Goal: Task Accomplishment & Management: Use online tool/utility

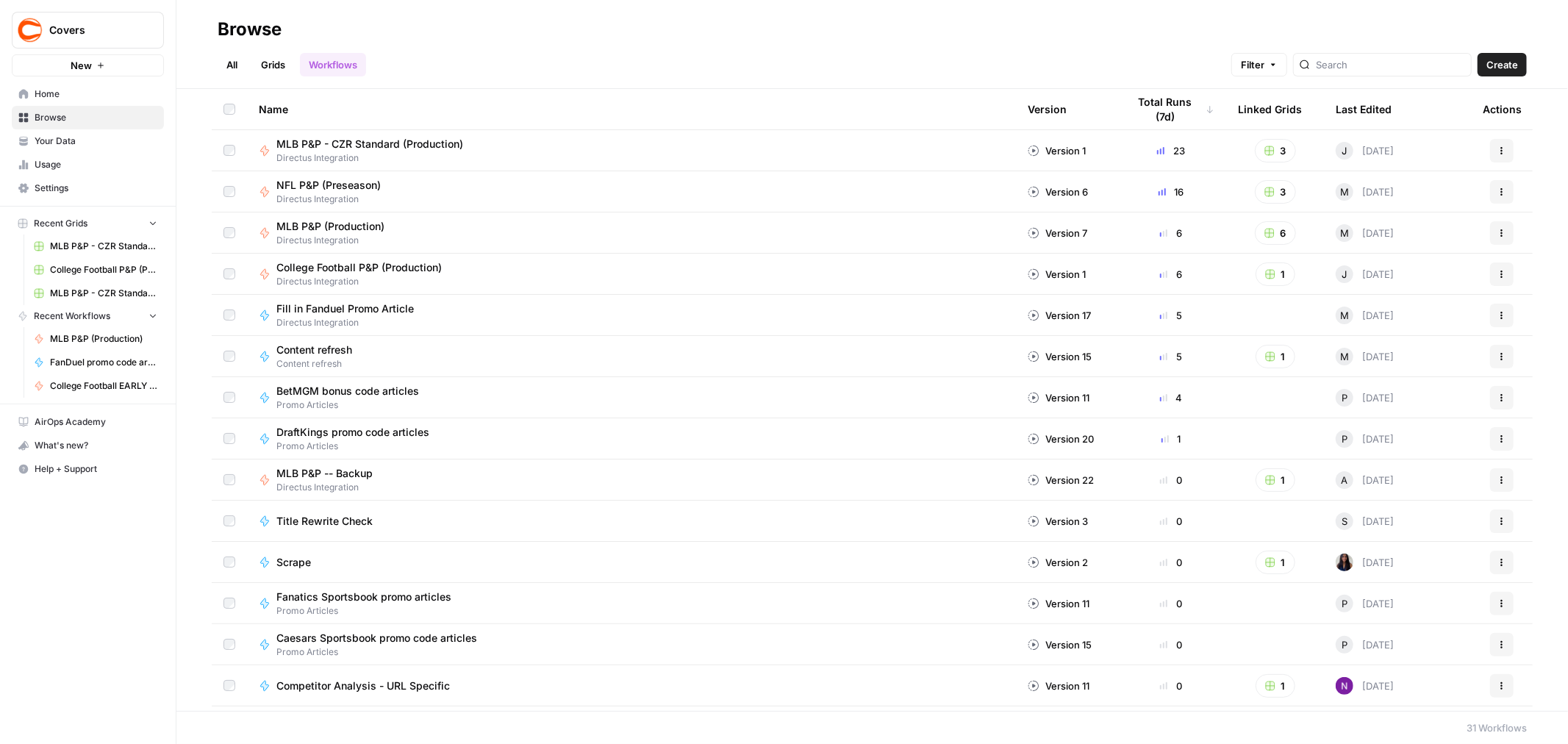
click at [56, 181] on span "Settings" at bounding box center [96, 188] width 123 height 14
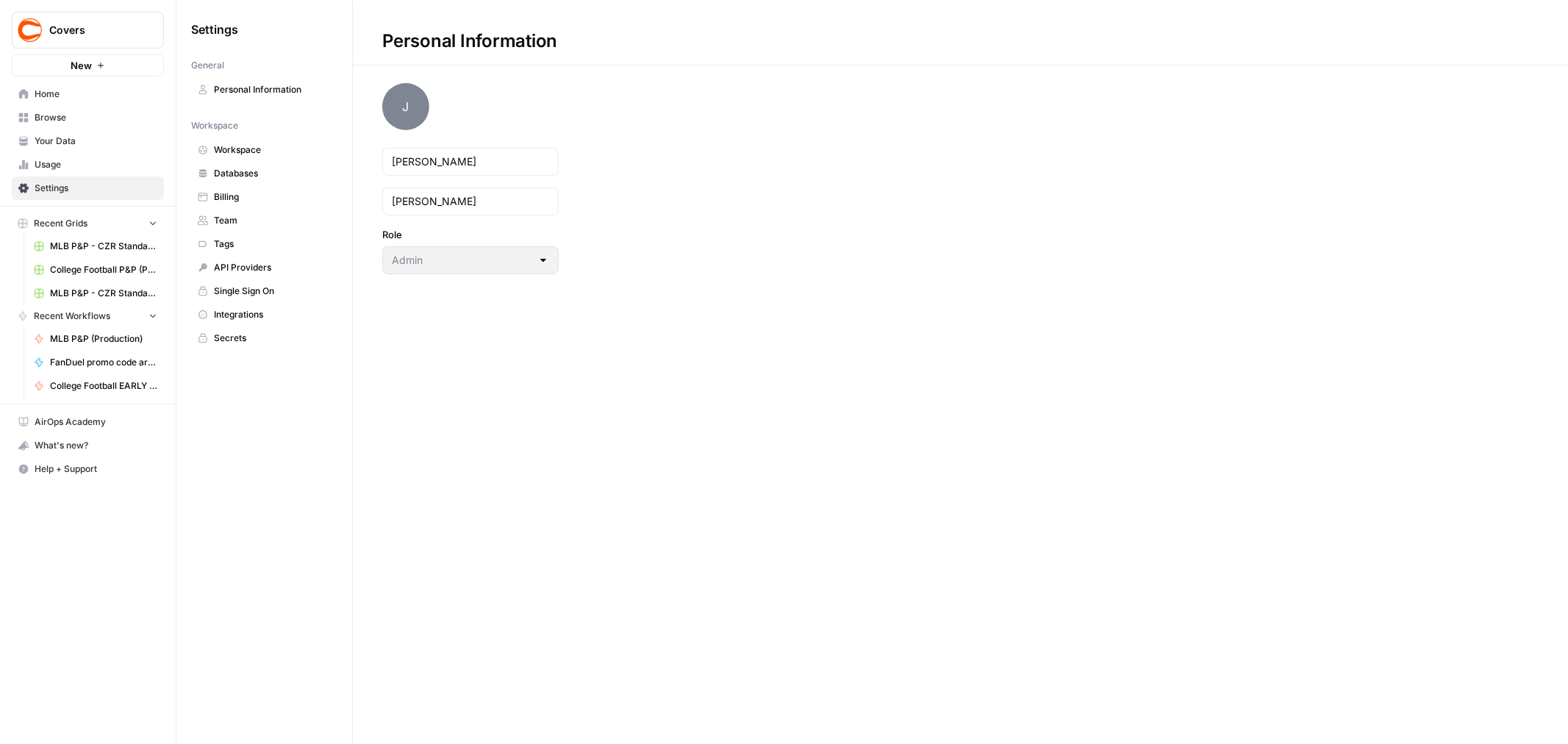
click at [257, 218] on span "Team" at bounding box center [272, 220] width 117 height 14
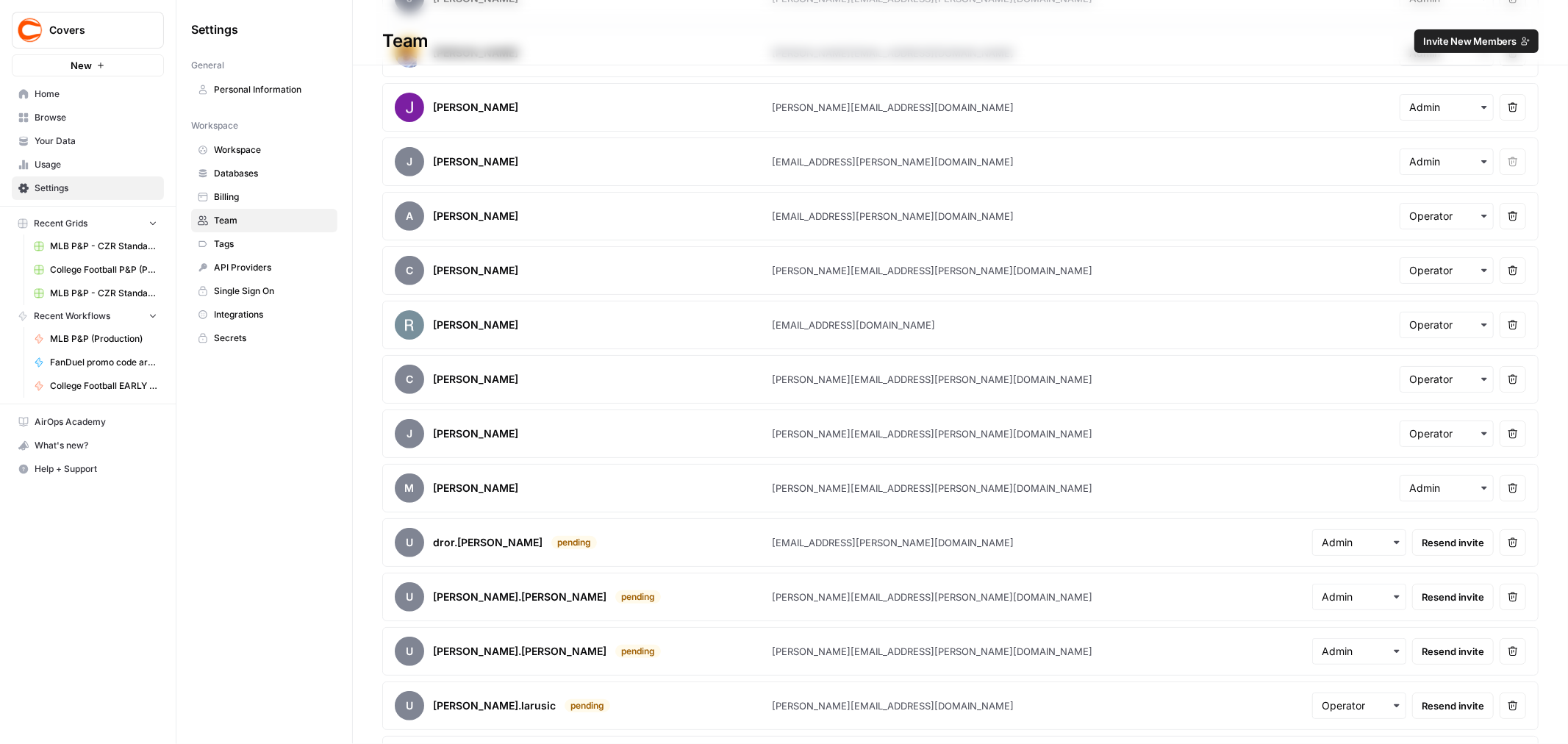
scroll to position [539, 0]
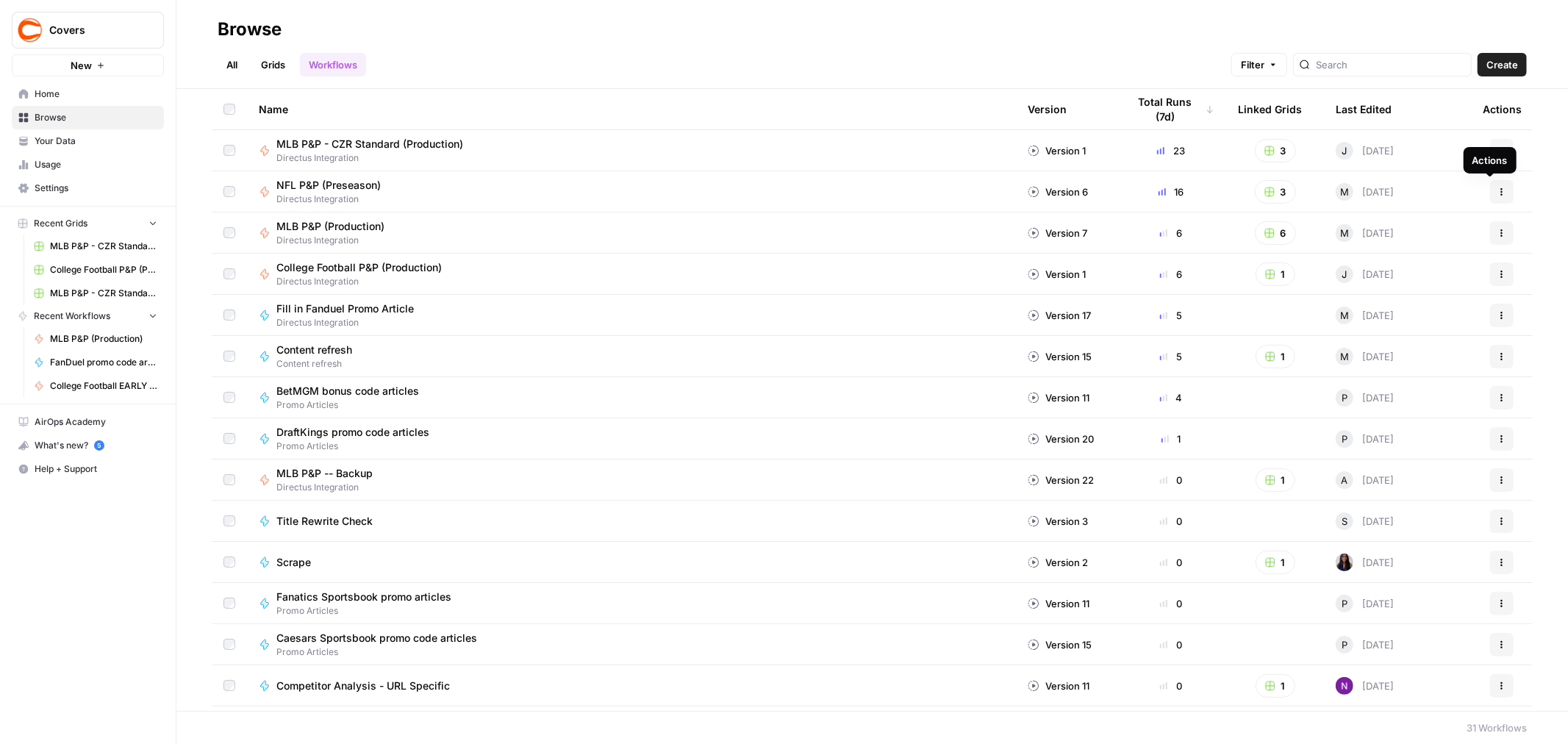
click at [1497, 192] on icon "button" at bounding box center [1502, 192] width 9 height 9
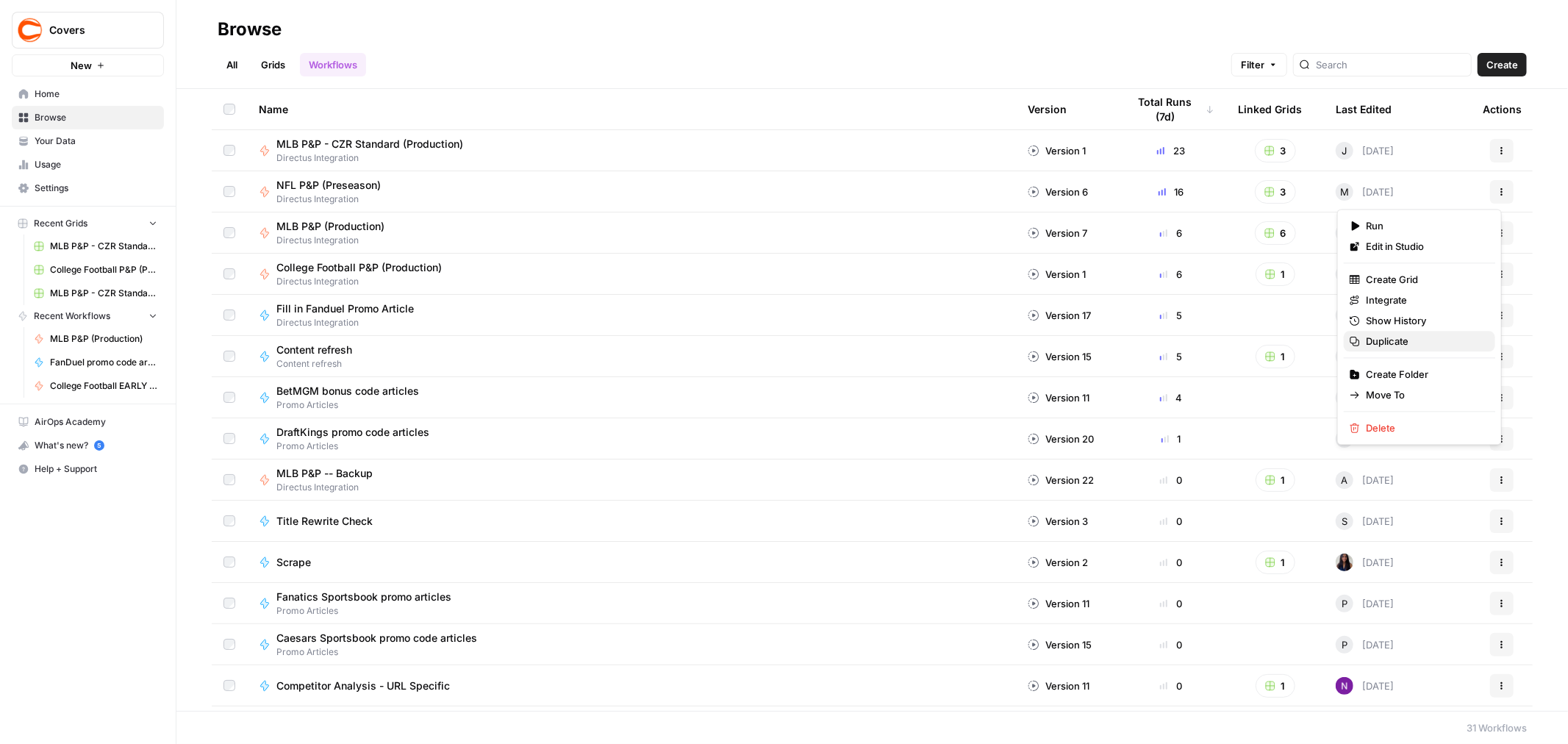
click at [1405, 342] on span "Duplicate" at bounding box center [1425, 341] width 117 height 14
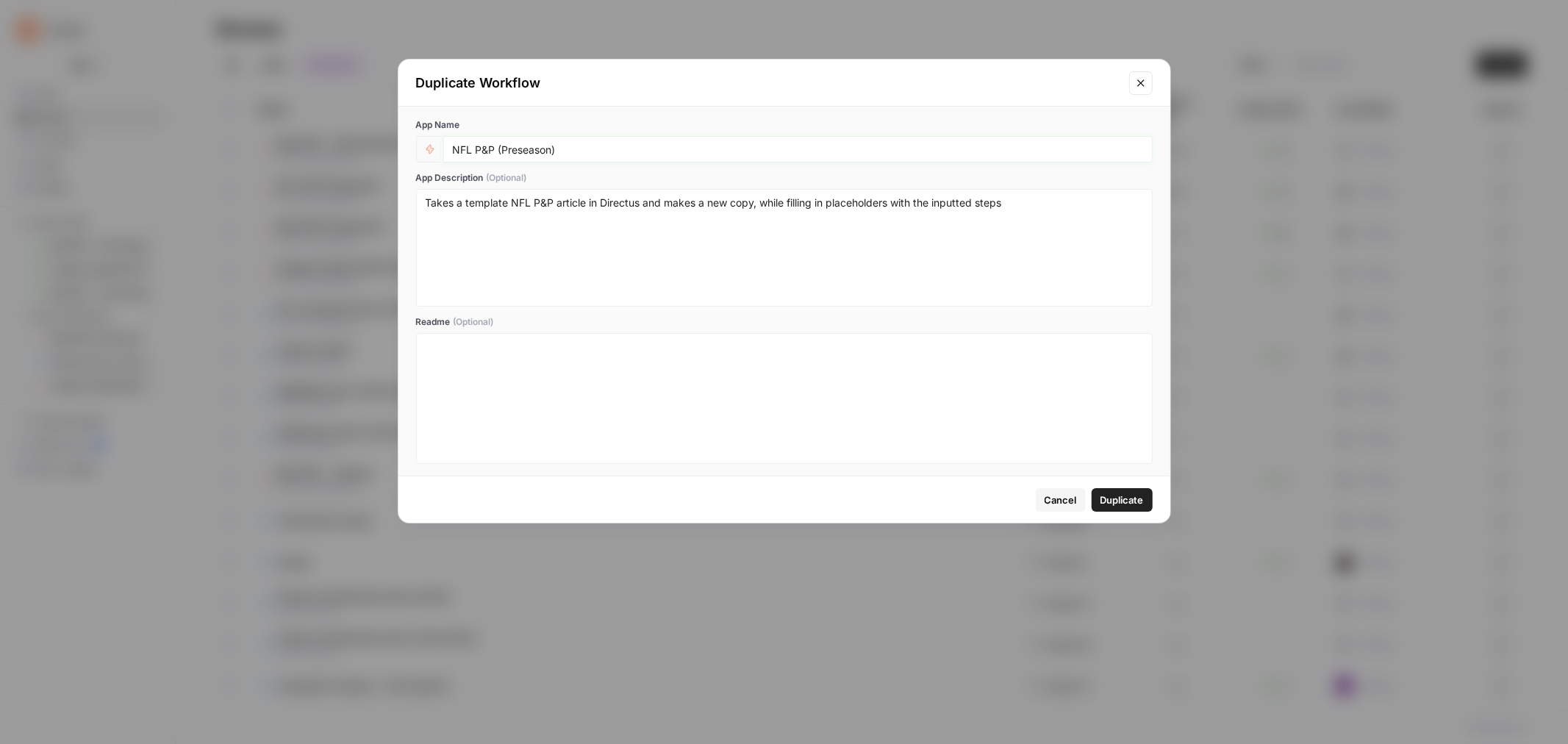
click at [478, 147] on input "NFL P&P (Preseason)" at bounding box center [798, 150] width 690 height 14
type input "NFL Early Leans (Production)"
click at [537, 204] on textarea "Takes a template NFL P&P article in Directus and makes a new copy, while fillin…" at bounding box center [784, 248] width 718 height 105
type textarea "Takes a template NFL Early Leans P&P article in Directus and makes a new copy, …"
click at [1132, 493] on span "Duplicate" at bounding box center [1122, 500] width 43 height 14
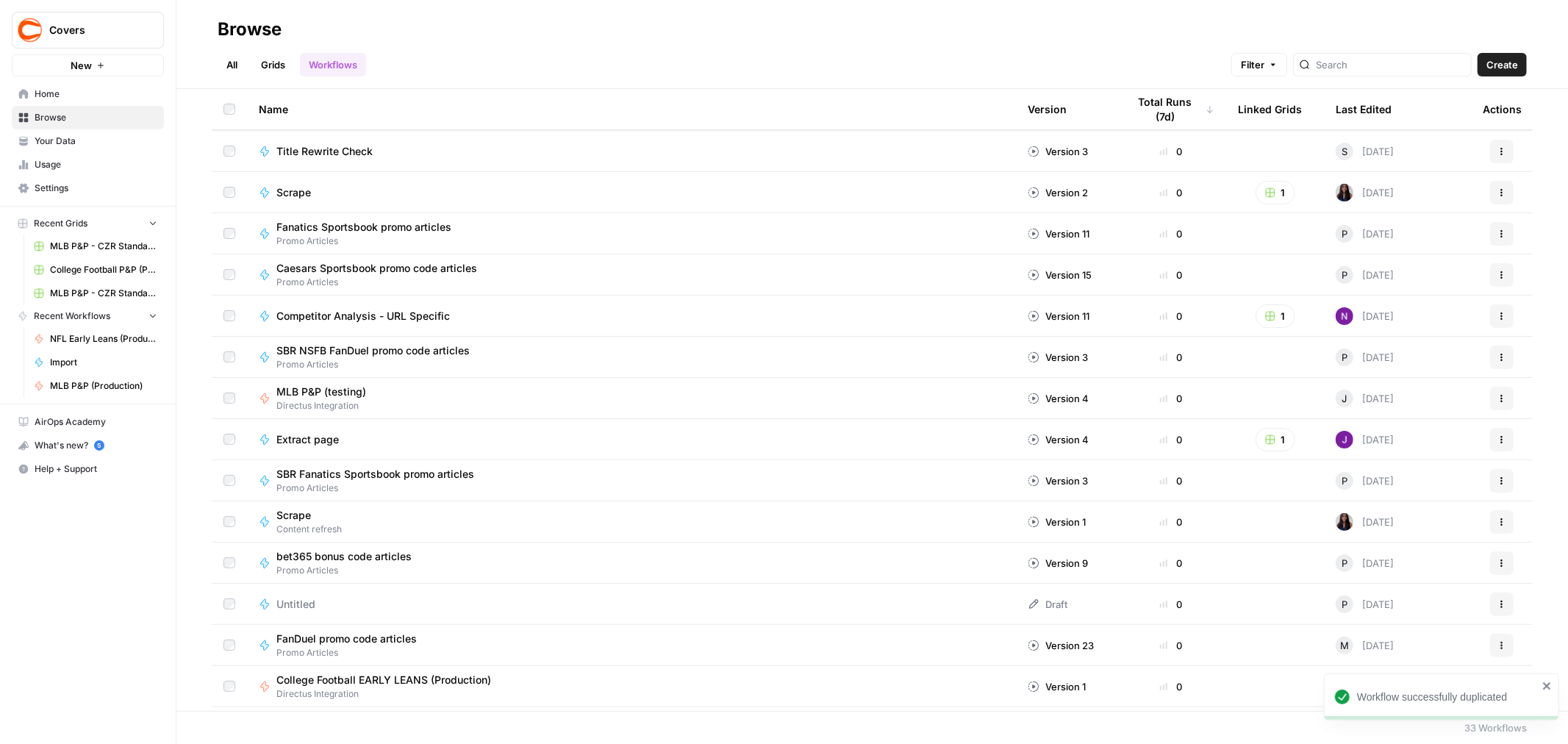
scroll to position [489, 0]
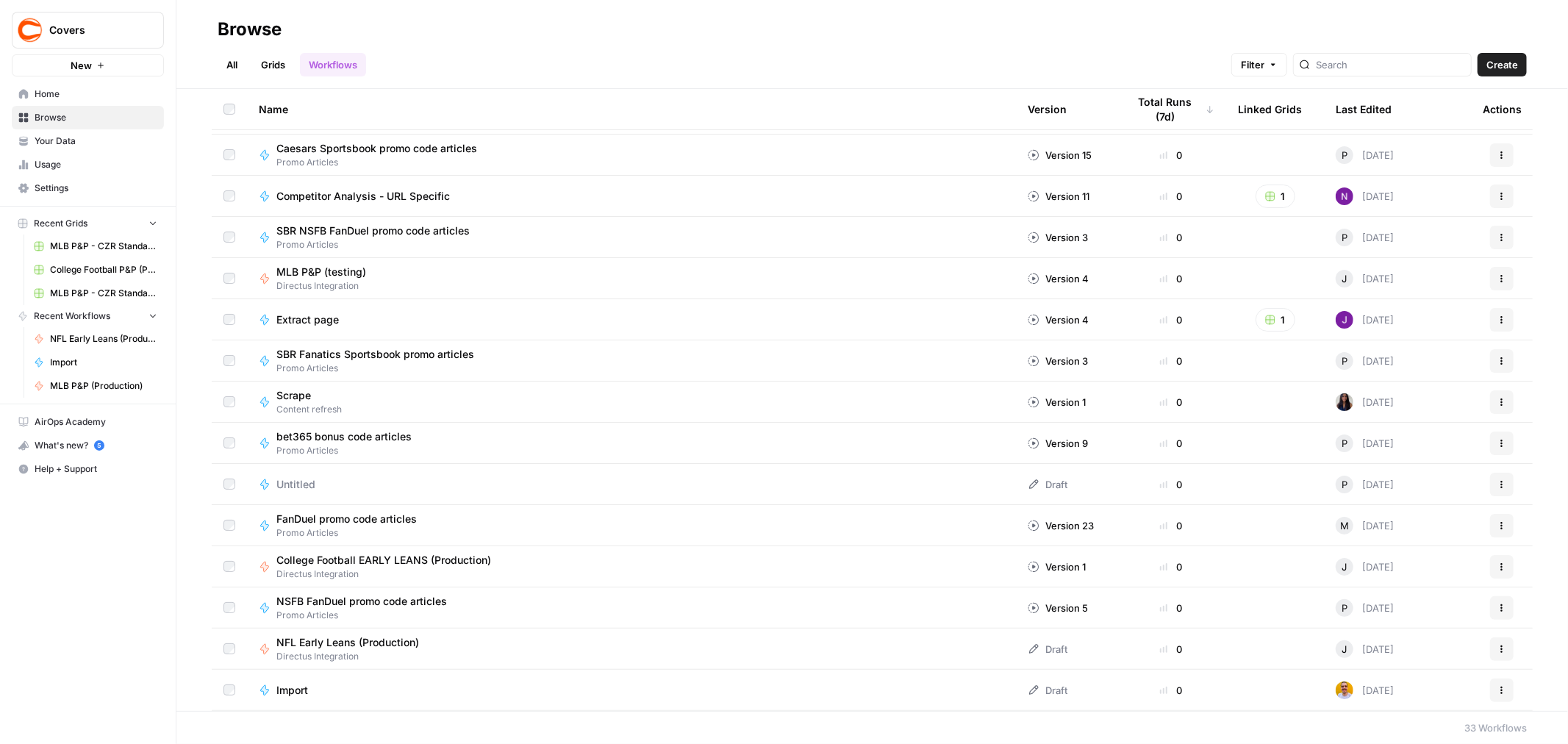
click at [1497, 650] on icon "button" at bounding box center [1502, 649] width 9 height 9
click at [1405, 519] on span "Edit in Studio" at bounding box center [1425, 526] width 117 height 14
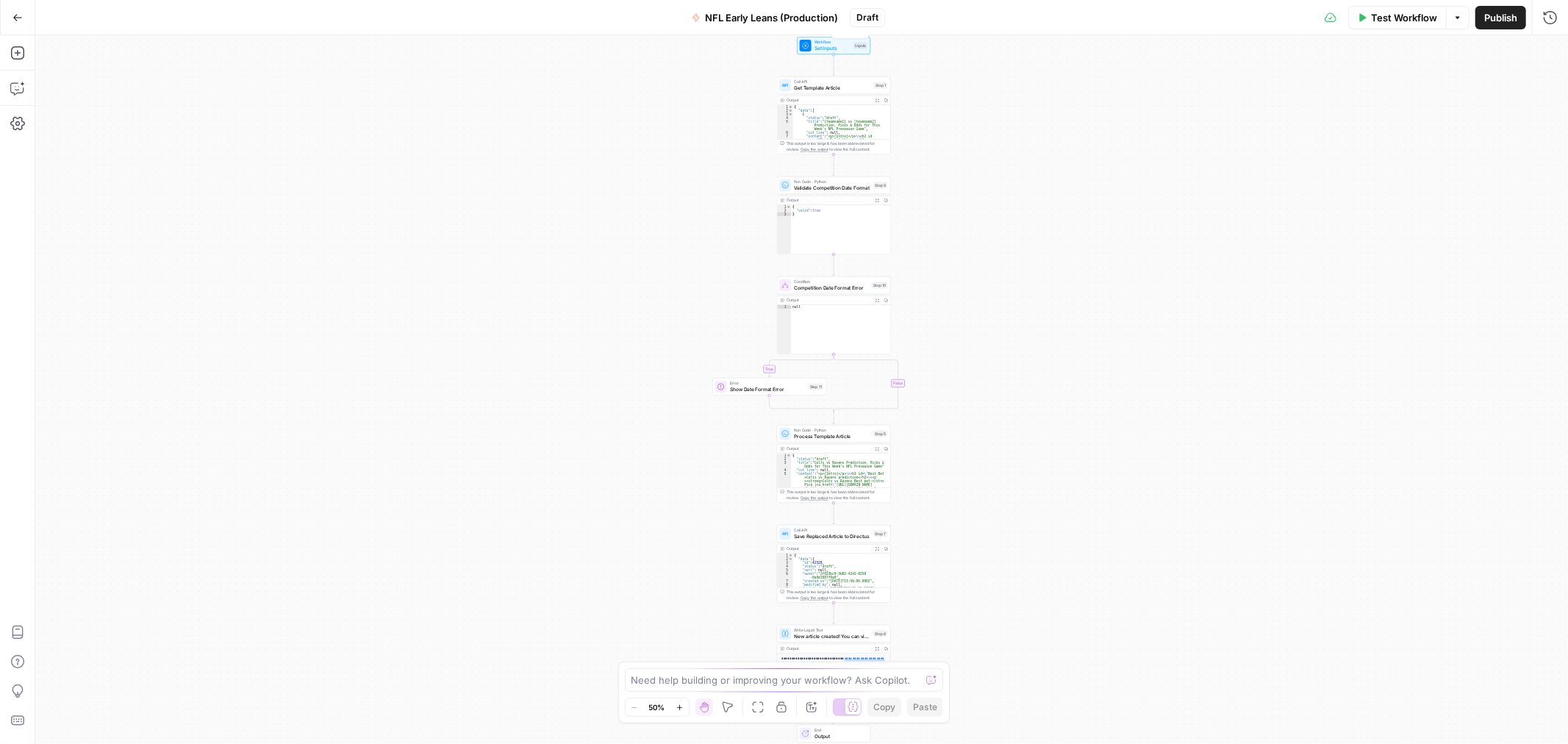
click at [850, 46] on div "Workflow Set Inputs Inputs Test Step" at bounding box center [833, 46] width 67 height 13
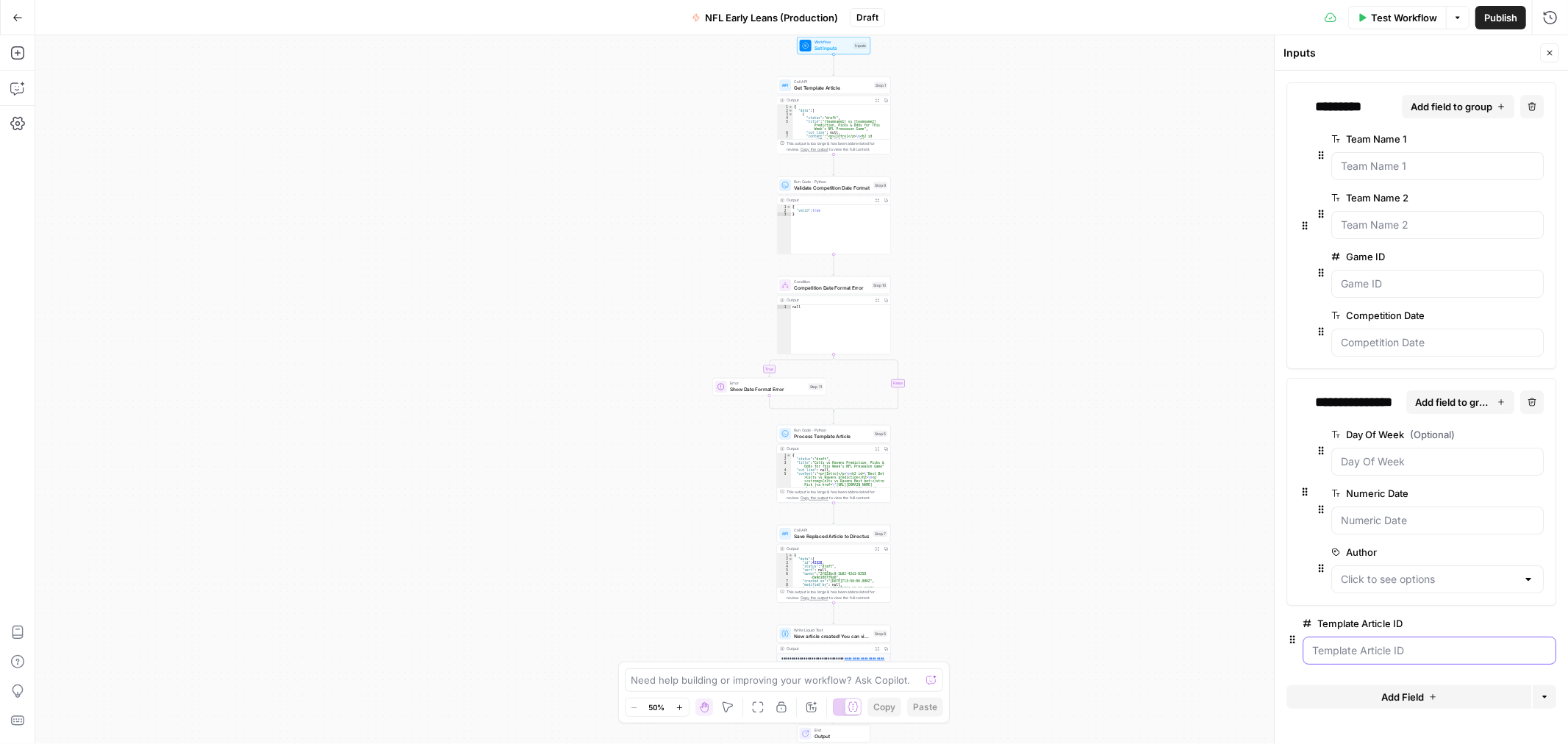
click at [1371, 655] on ID "Template Article ID" at bounding box center [1428, 650] width 234 height 14
click at [1495, 621] on span "edit field" at bounding box center [1501, 623] width 32 height 12
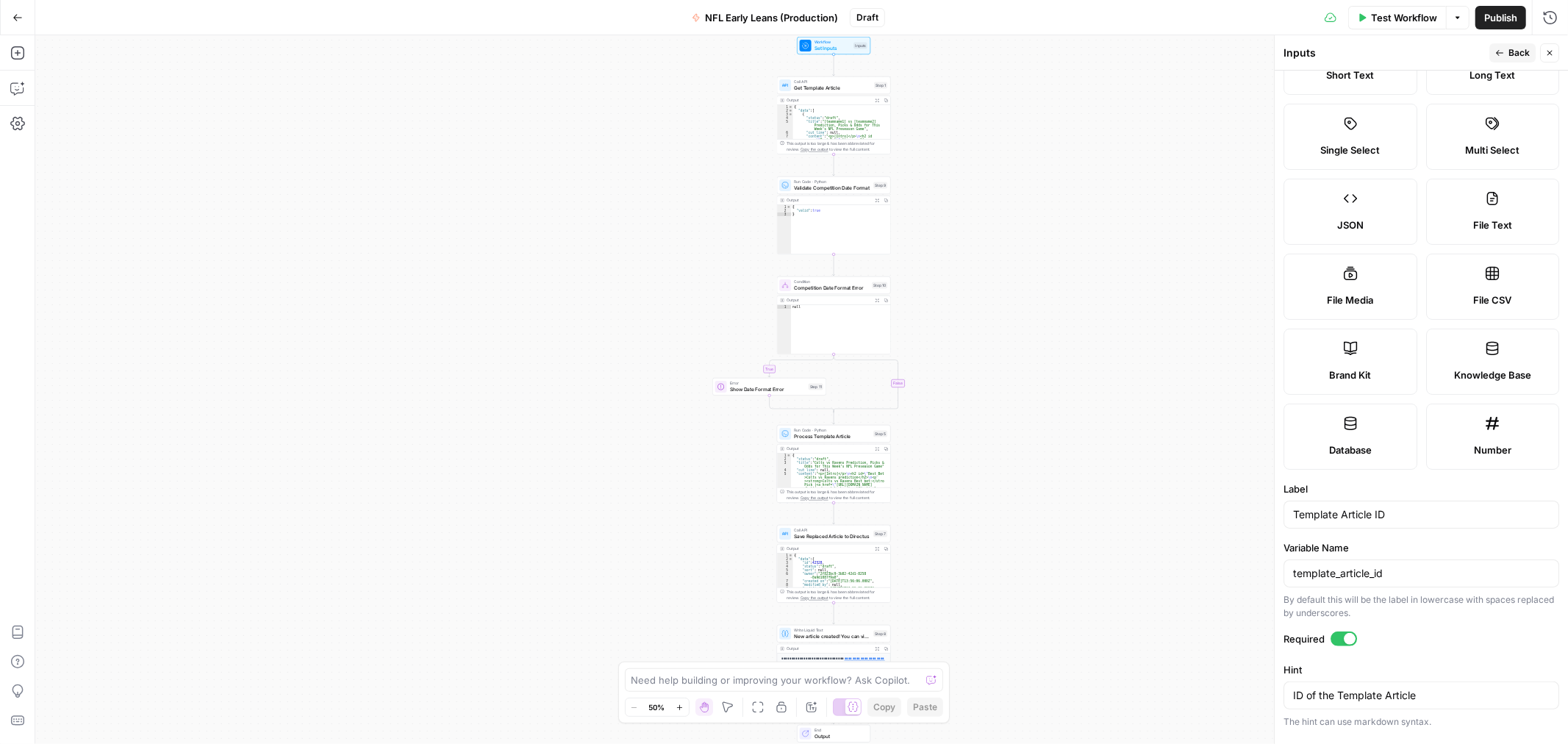
scroll to position [220, 0]
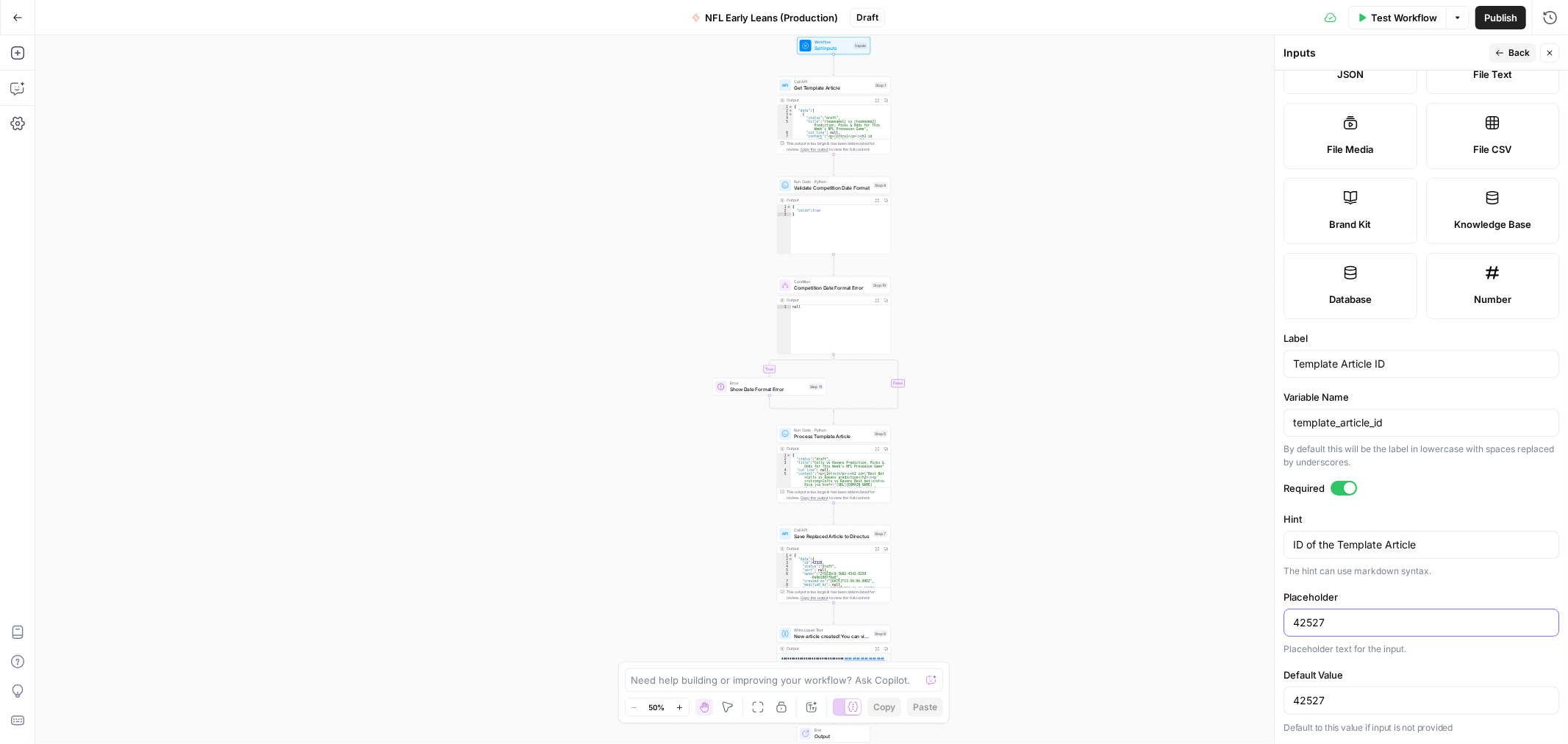
click at [1355, 617] on input "42527" at bounding box center [1421, 622] width 256 height 14
paste input "3066"
type input "43066"
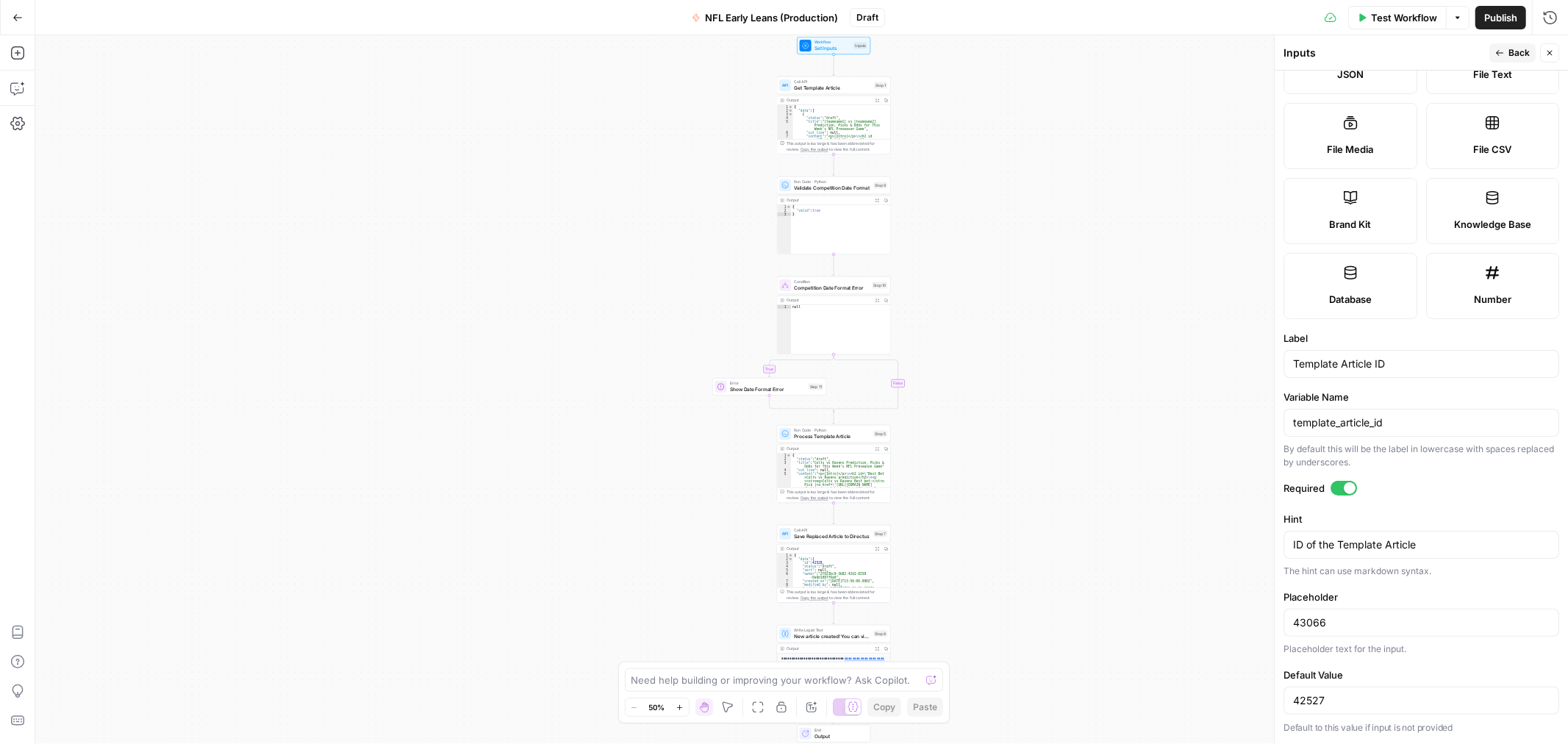
click at [1329, 692] on div "42527" at bounding box center [1422, 701] width 276 height 28
click at [1309, 704] on input "42527" at bounding box center [1421, 700] width 256 height 14
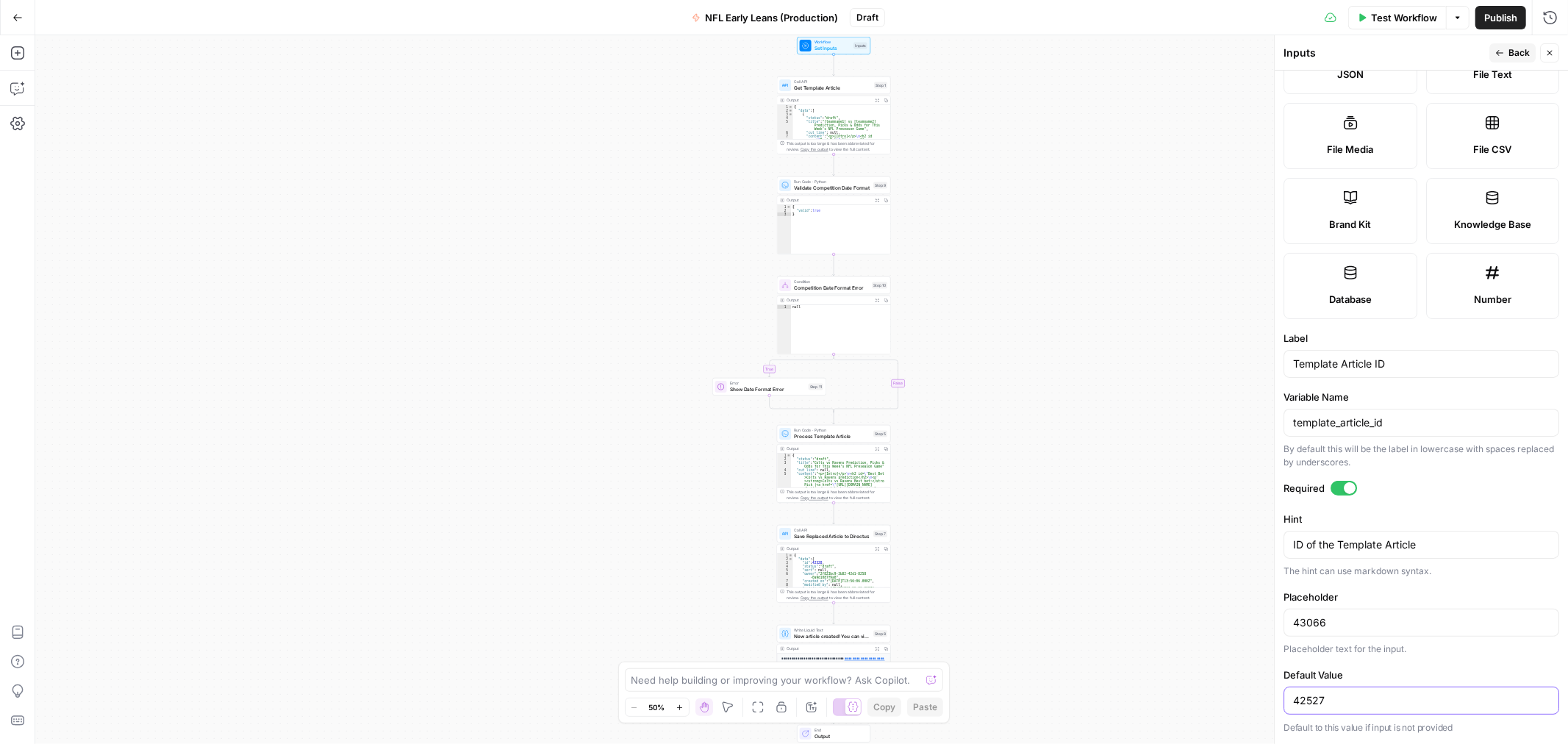
click at [1309, 704] on input "42527" at bounding box center [1421, 700] width 256 height 14
paste input "3066"
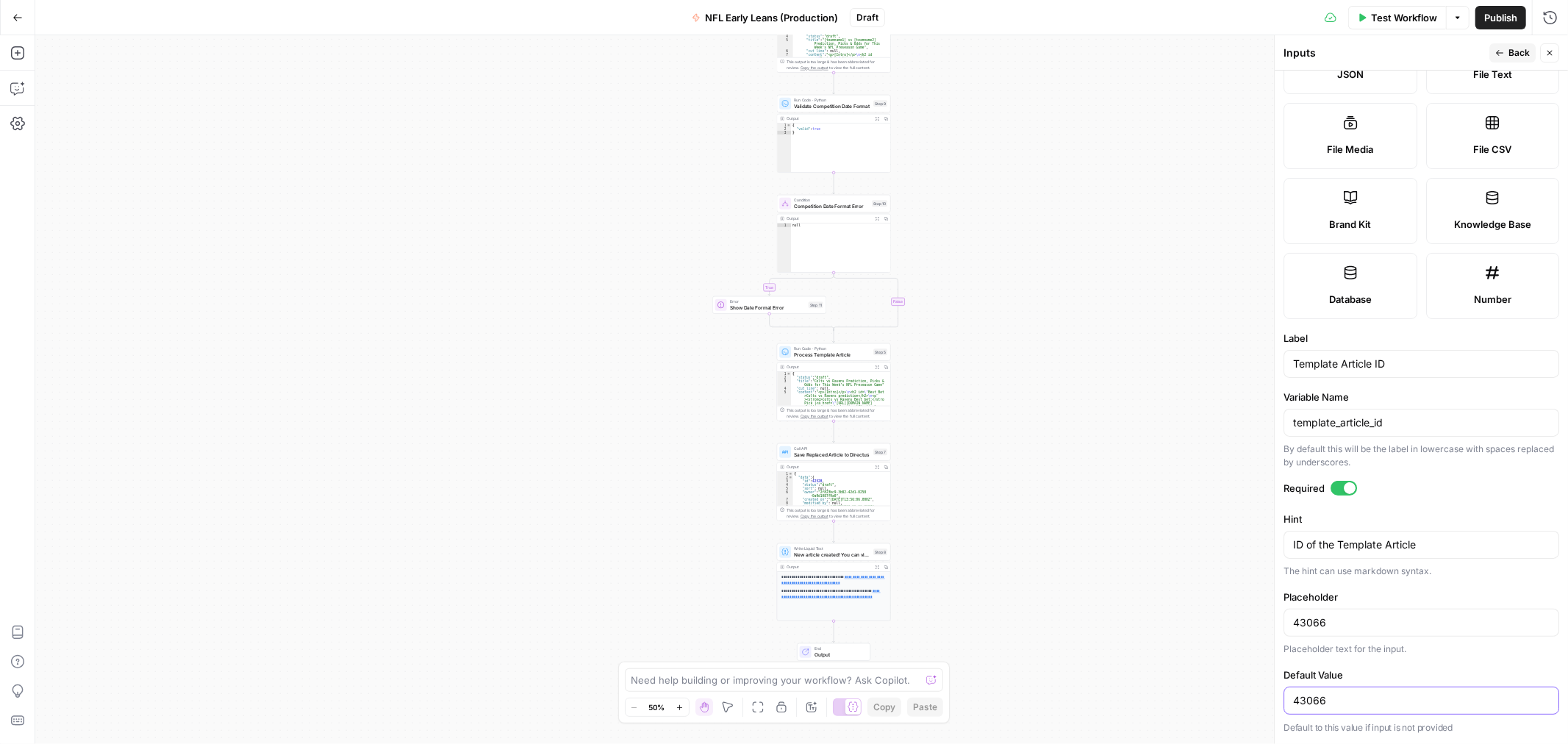
type input "43066"
click at [1487, 489] on label "Required" at bounding box center [1422, 488] width 276 height 14
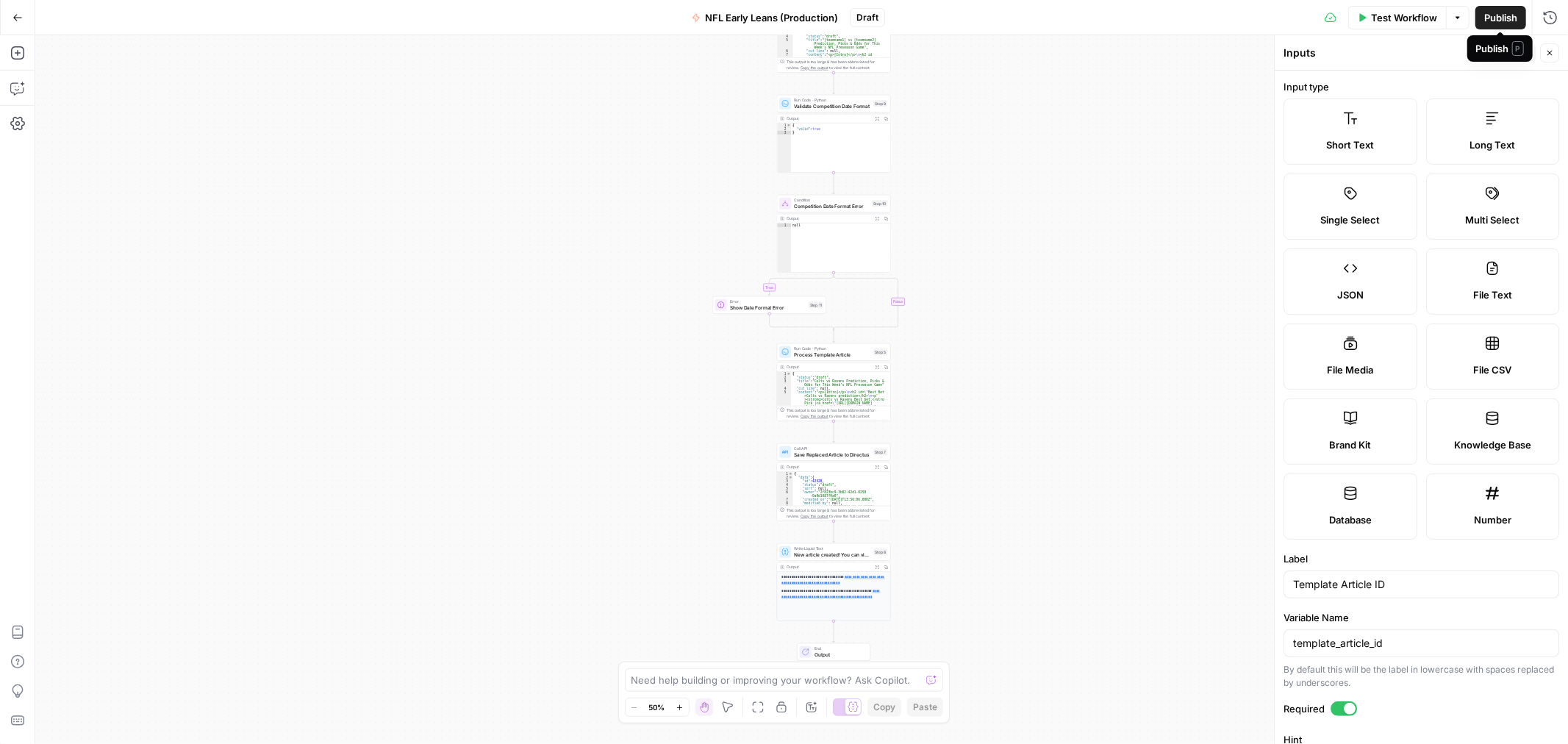
click at [1486, 14] on span "Publish" at bounding box center [1501, 17] width 33 height 14
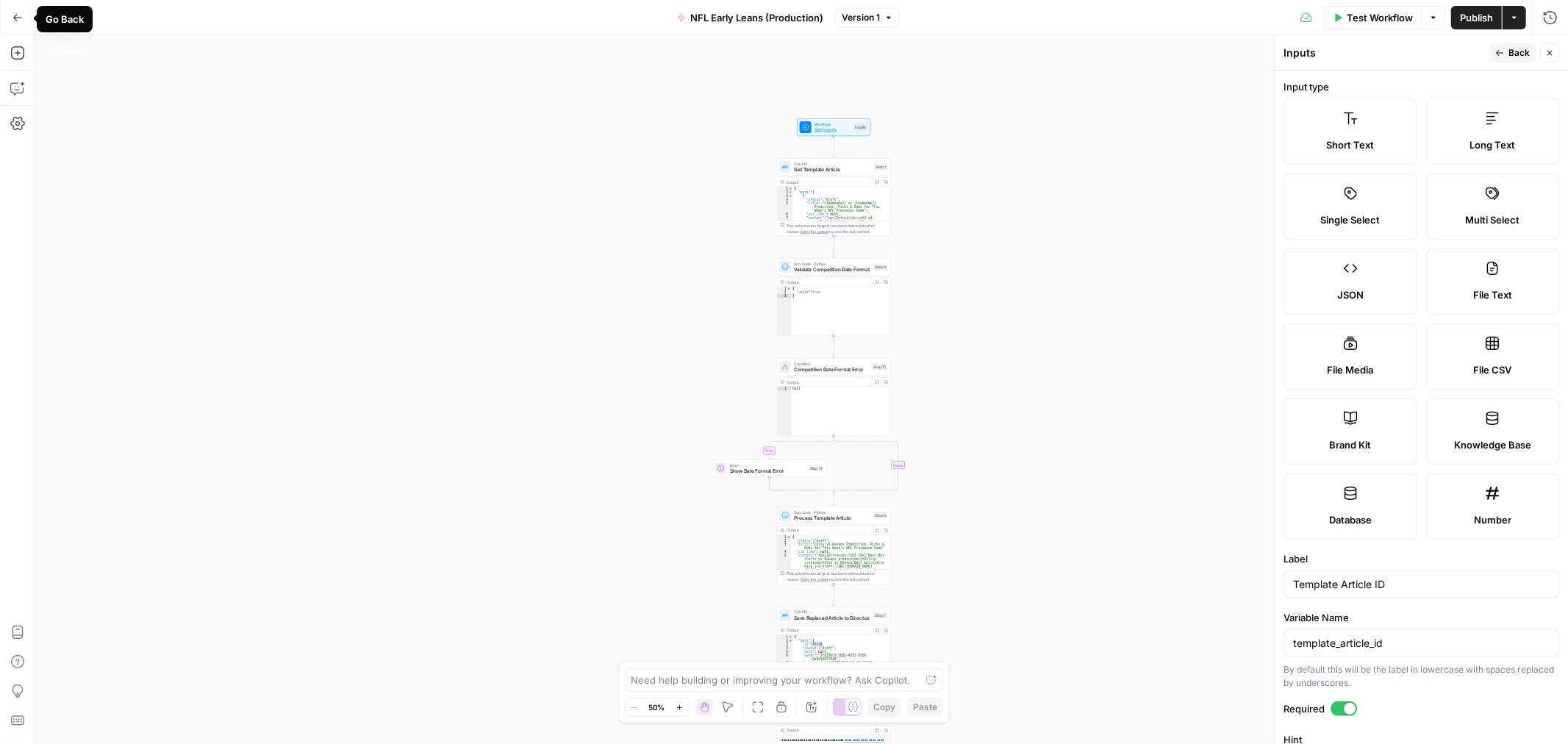
click at [14, 17] on icon "button" at bounding box center [18, 17] width 9 height 7
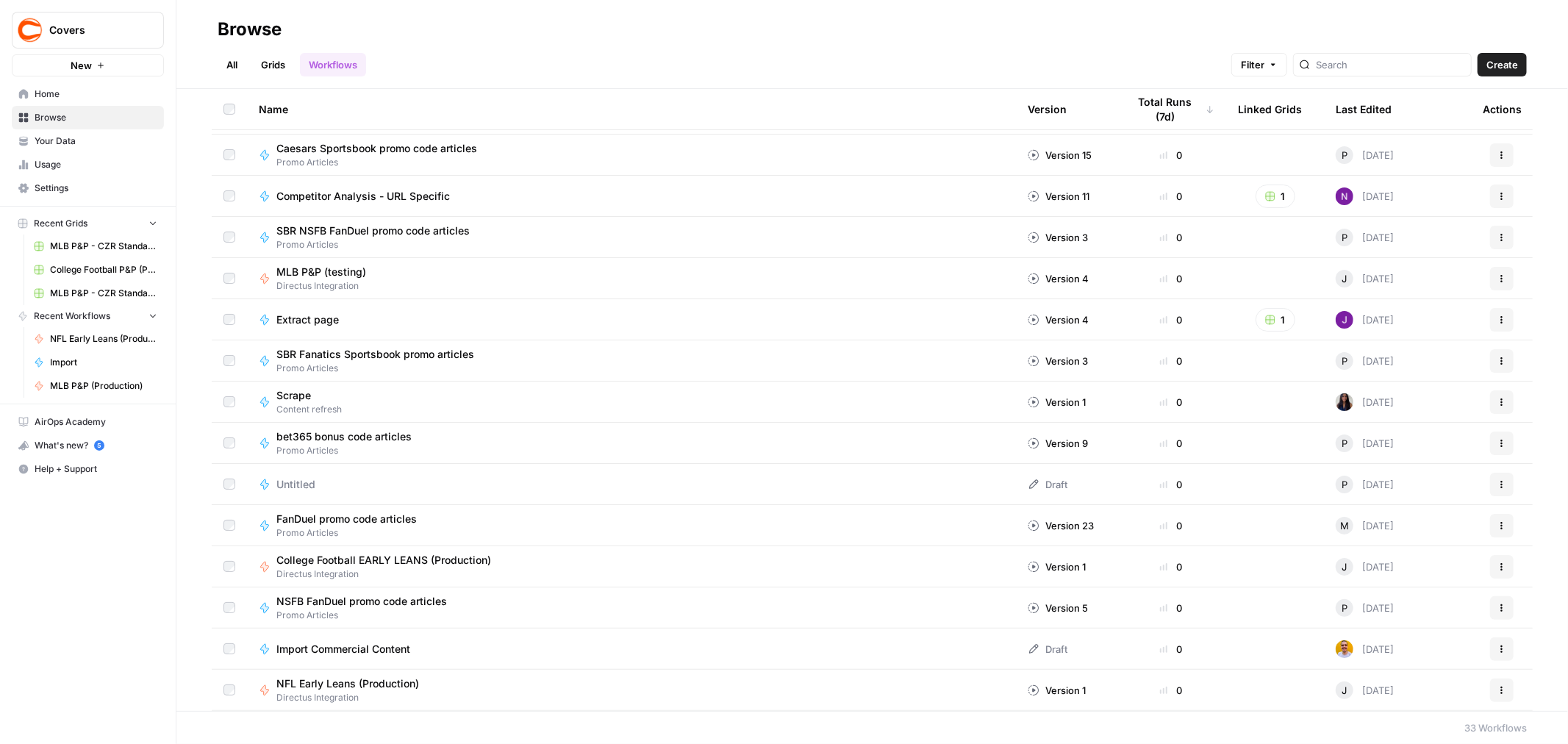
scroll to position [778, 0]
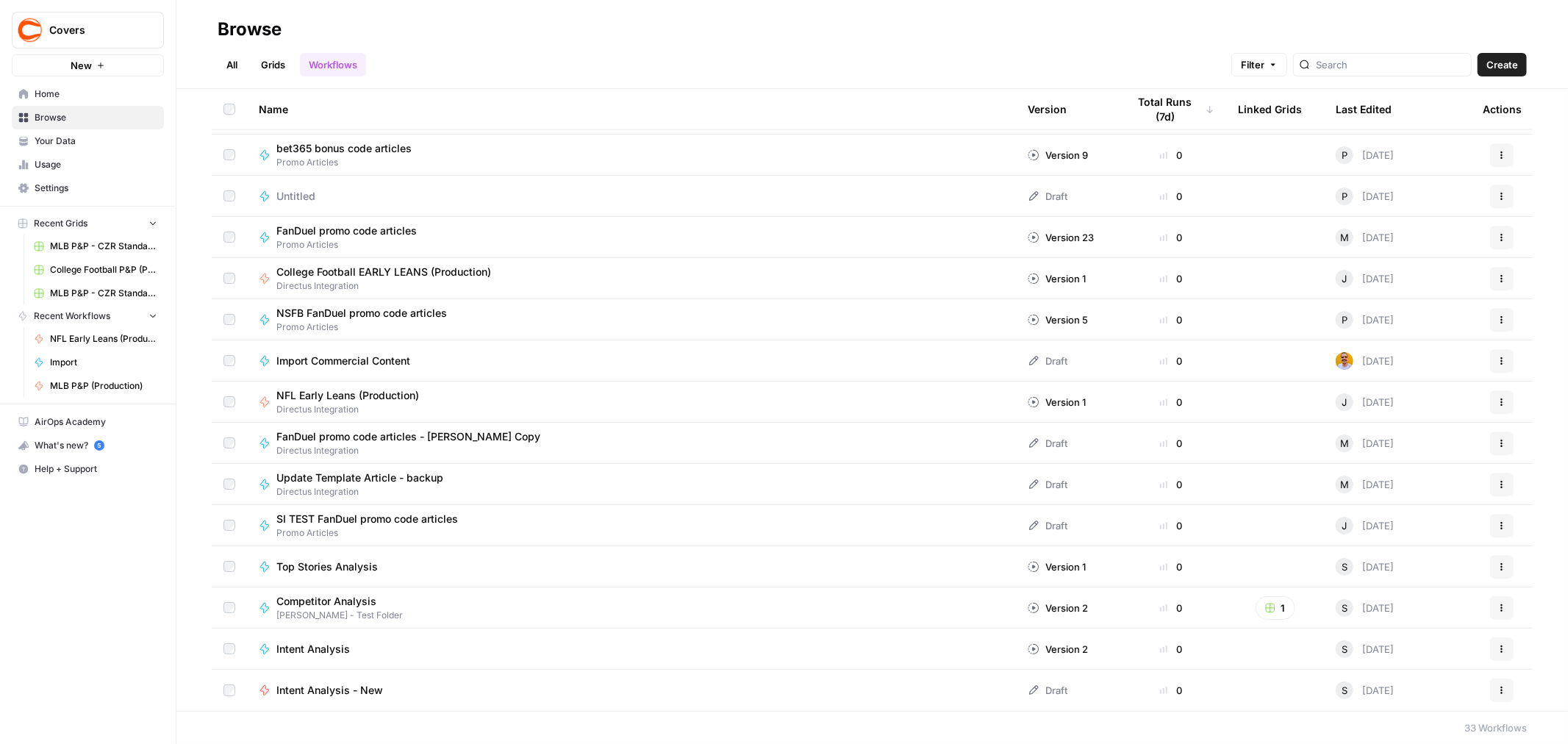
click at [1495, 404] on button "Actions" at bounding box center [1502, 403] width 24 height 24
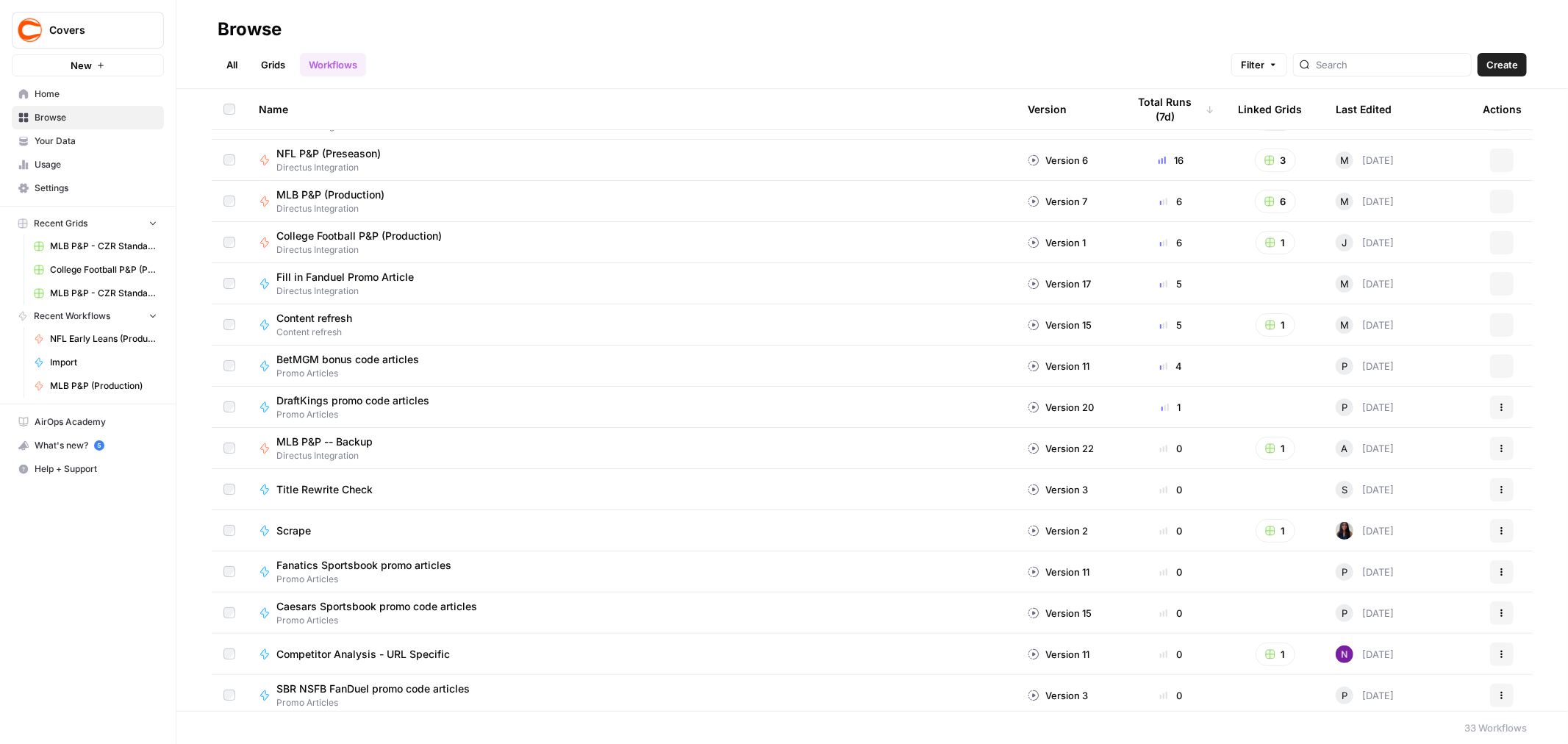
scroll to position [0, 0]
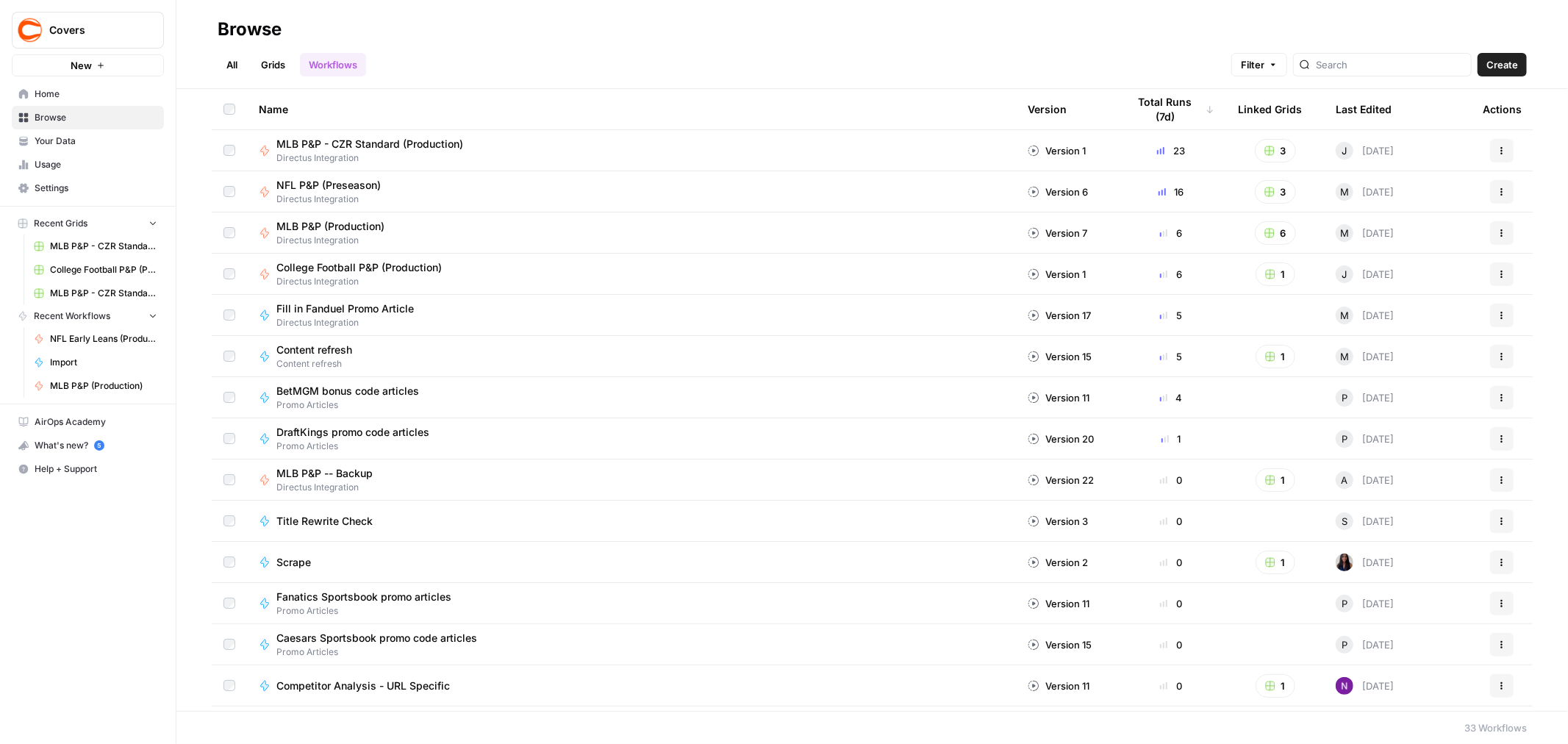
click at [1264, 72] on span "Filter" at bounding box center [1253, 64] width 24 height 14
click at [919, 49] on div "All Grids Workflows Filter Create" at bounding box center [873, 58] width 1309 height 35
click at [1497, 192] on icon "button" at bounding box center [1502, 192] width 9 height 9
click at [973, 50] on div "All Grids Workflows Filter Create" at bounding box center [873, 58] width 1309 height 35
click at [1495, 192] on button "Actions" at bounding box center [1502, 192] width 24 height 24
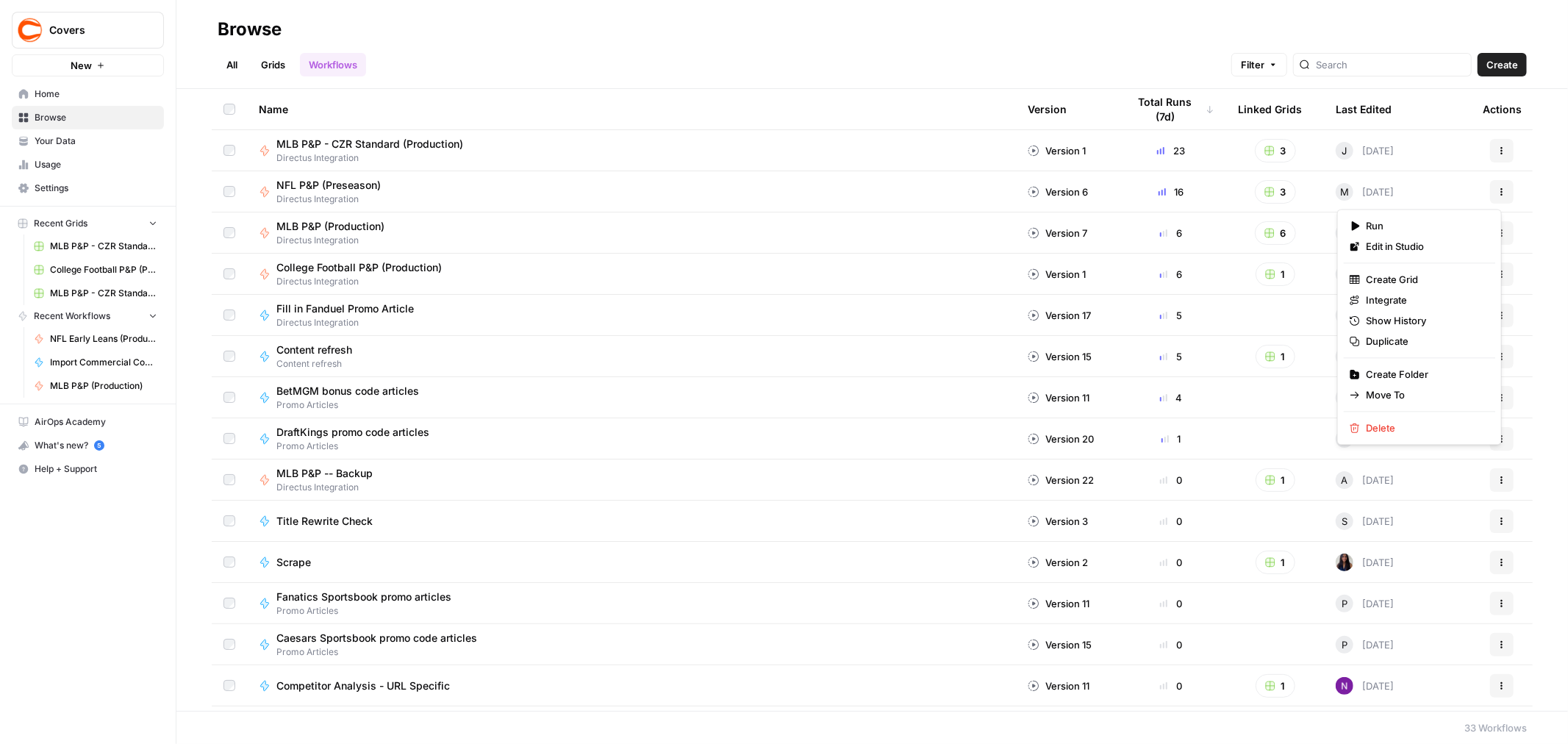
click at [386, 186] on div "NFL P&P (Preseason)" at bounding box center [335, 185] width 116 height 14
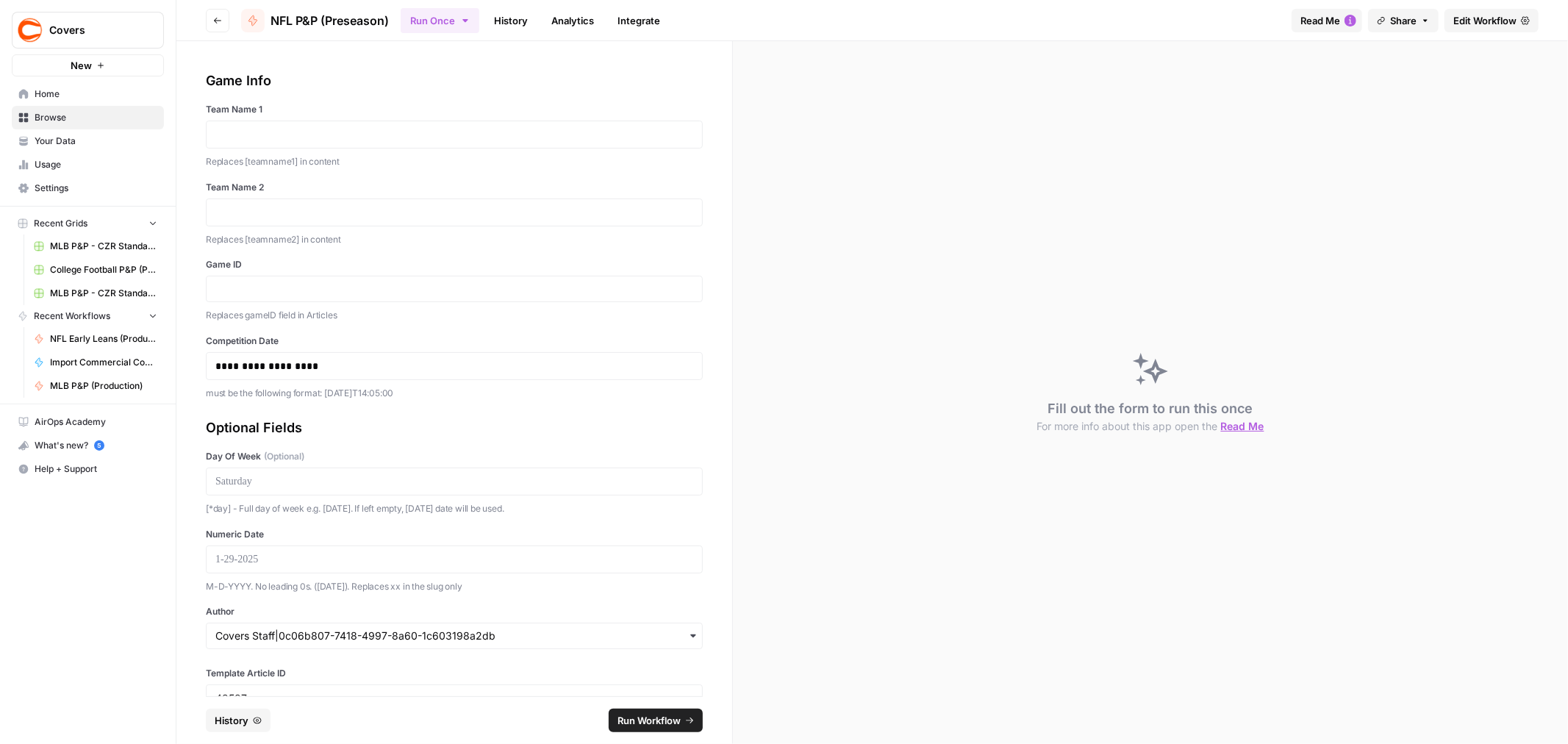
click at [358, 19] on span "NFL P&P (Preseason)" at bounding box center [329, 20] width 118 height 18
click at [1526, 24] on icon at bounding box center [1525, 20] width 9 height 8
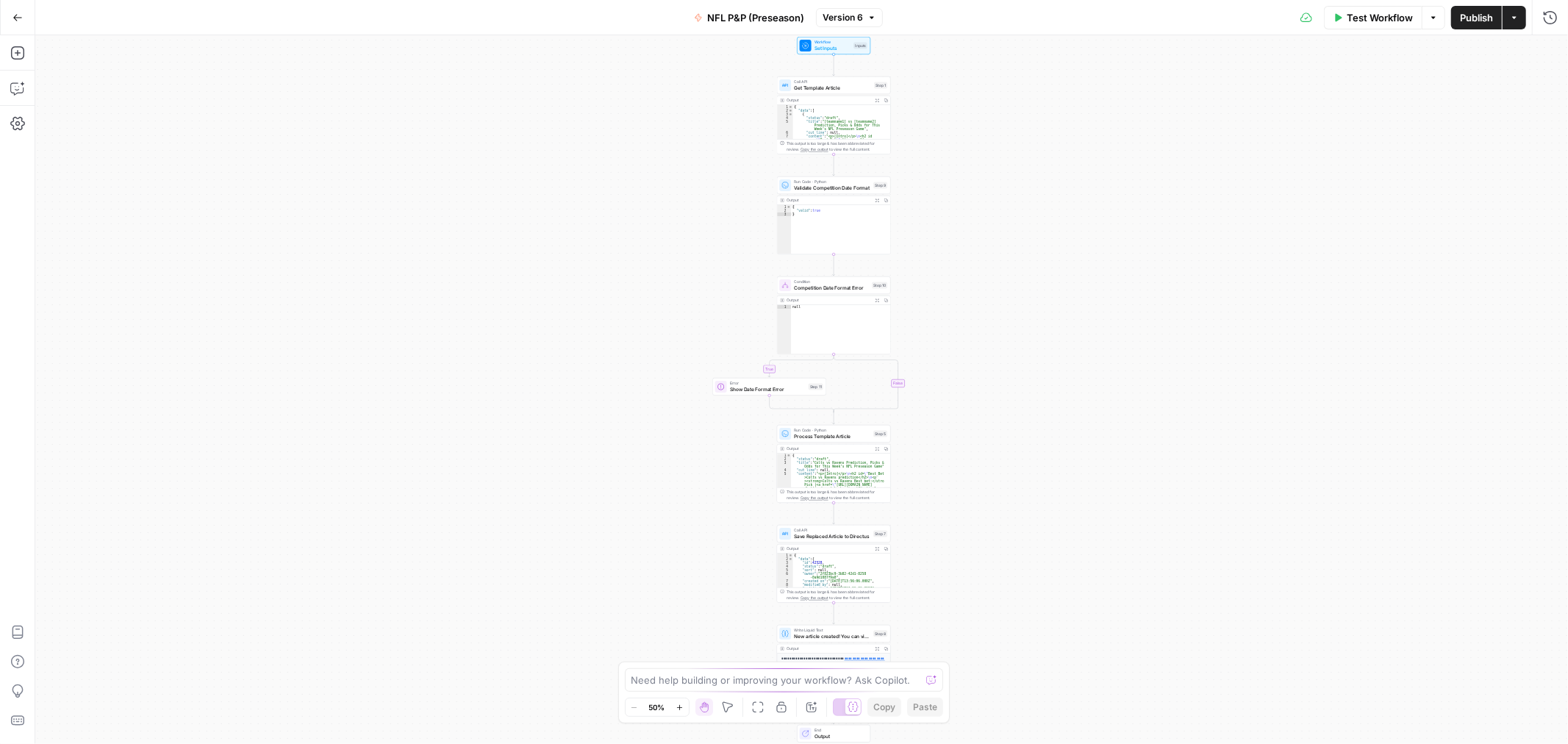
click at [733, 14] on span "NFL P&P (Preseason)" at bounding box center [756, 17] width 97 height 14
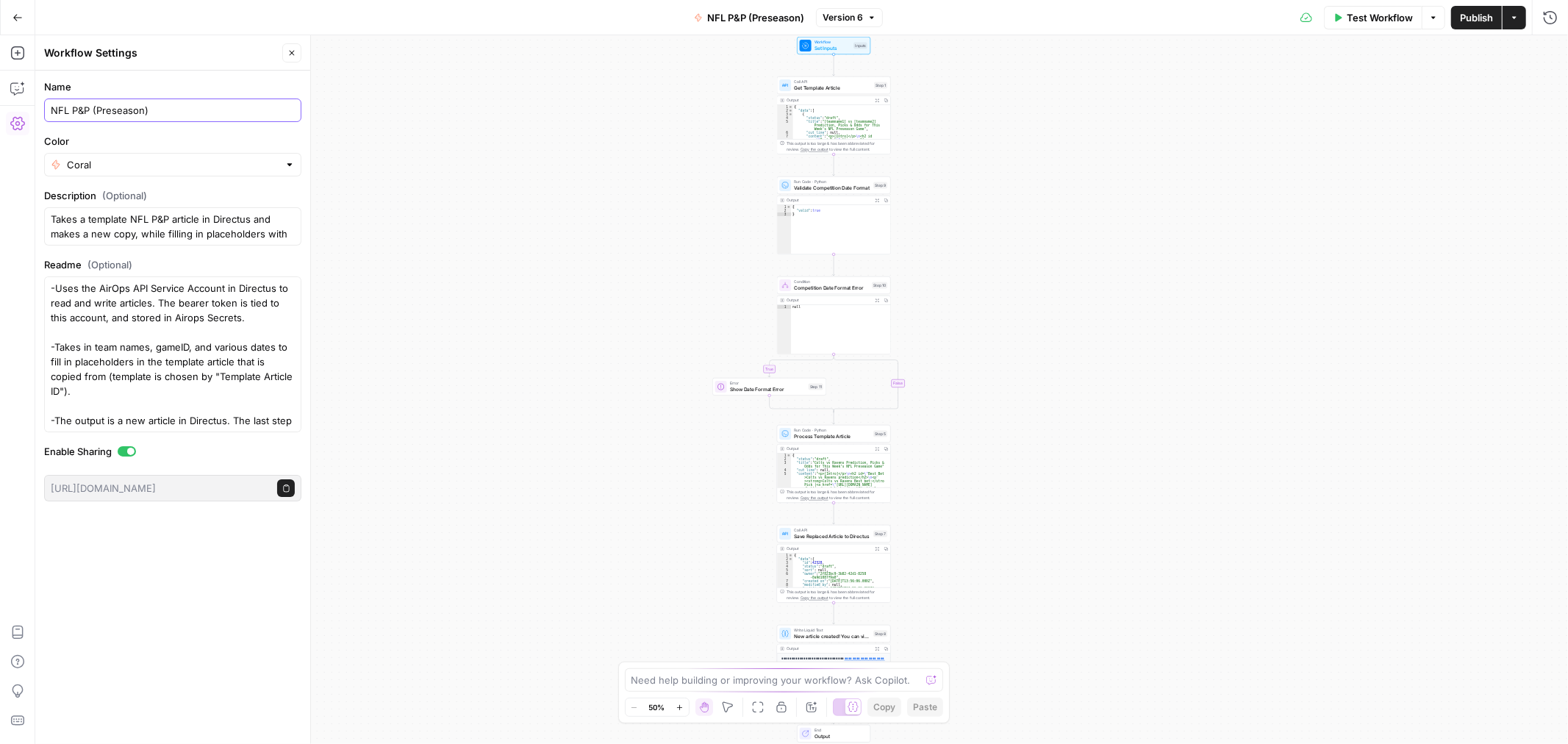
click at [91, 115] on input "NFL P&P (Preseason)" at bounding box center [173, 110] width 244 height 14
type input "NFL P&P - Preseason (Production)"
click at [1479, 16] on span "Publish" at bounding box center [1476, 17] width 33 height 14
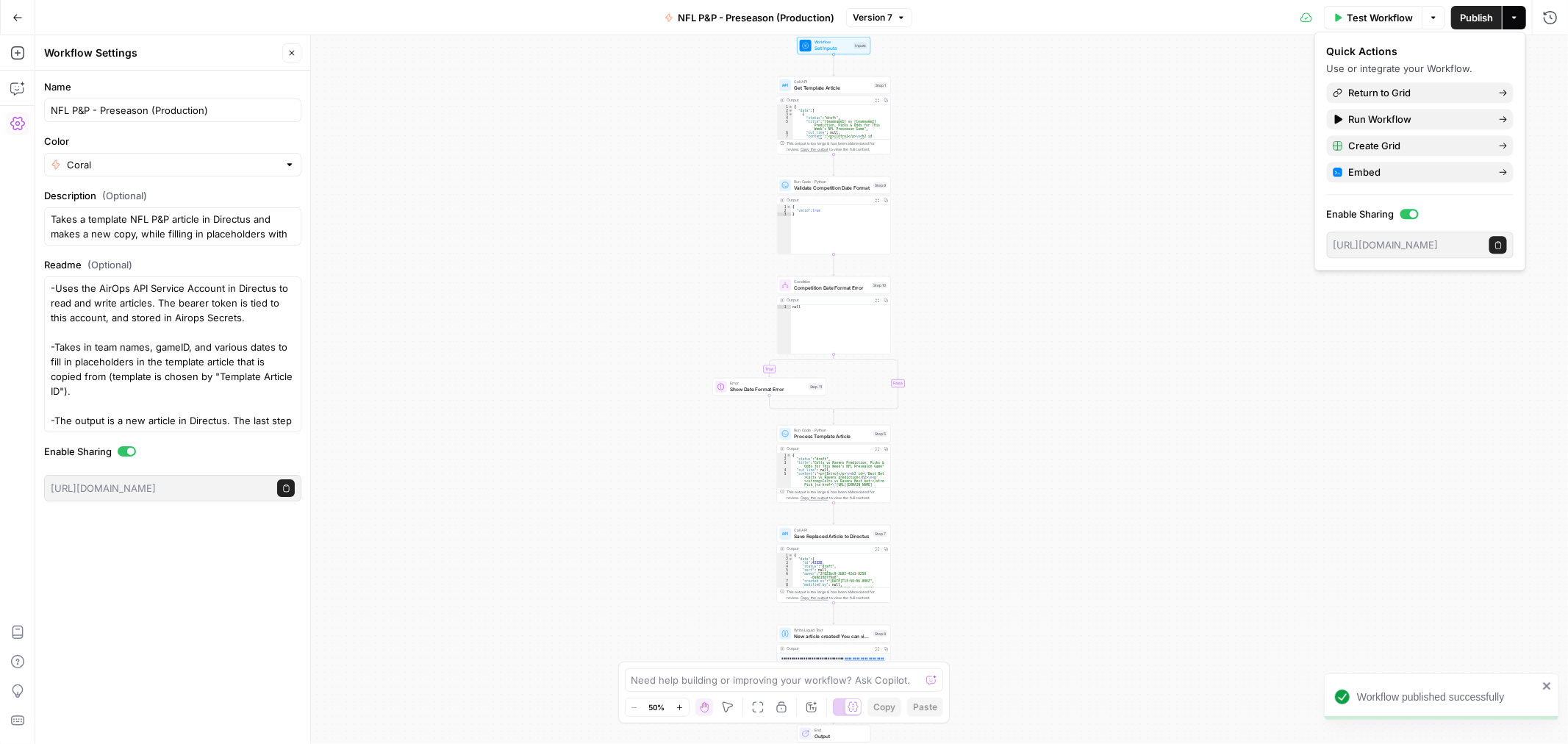
click at [19, 18] on icon "button" at bounding box center [18, 18] width 10 height 10
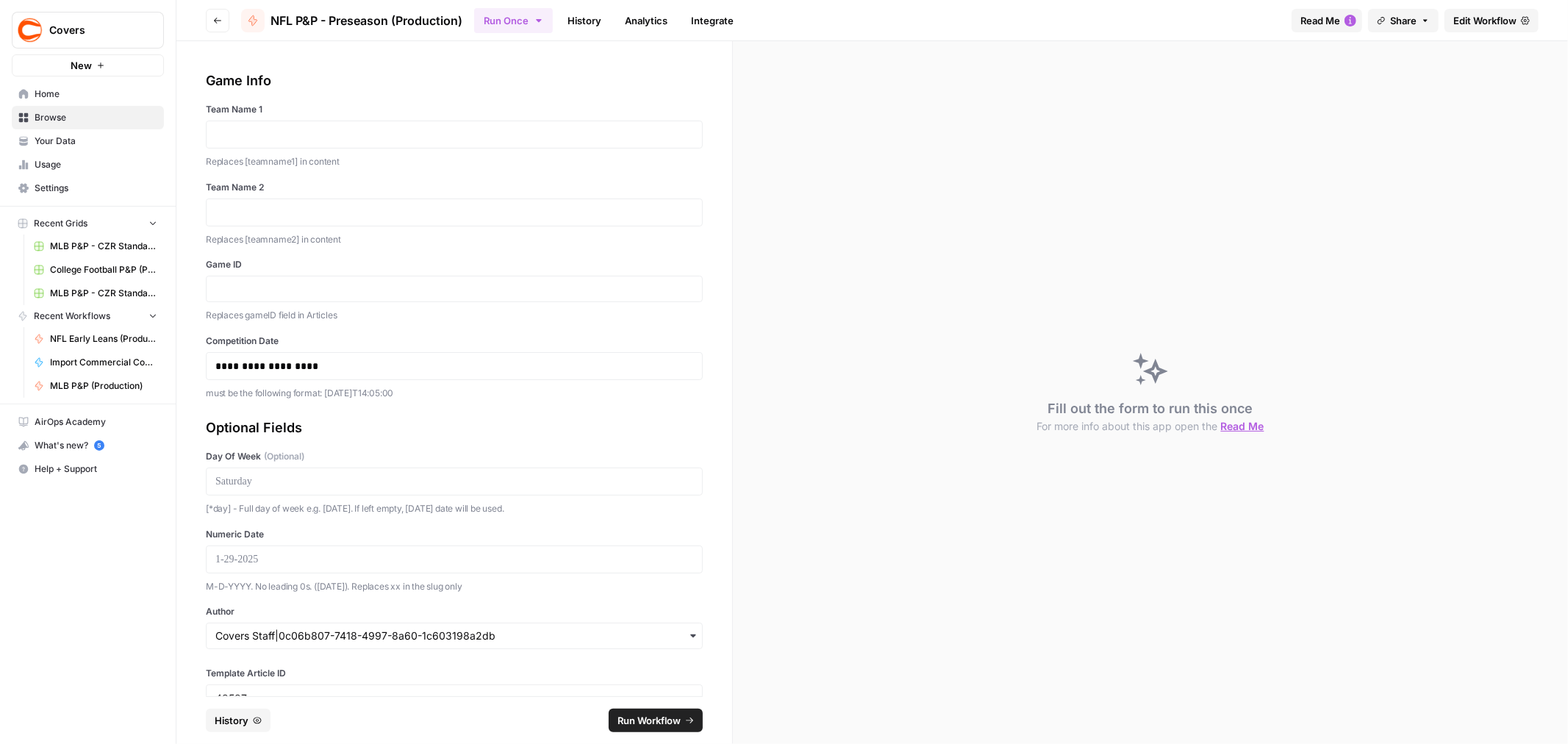
click at [206, 20] on button "Go back" at bounding box center [218, 20] width 24 height 24
click at [224, 27] on button "Go back" at bounding box center [218, 20] width 24 height 24
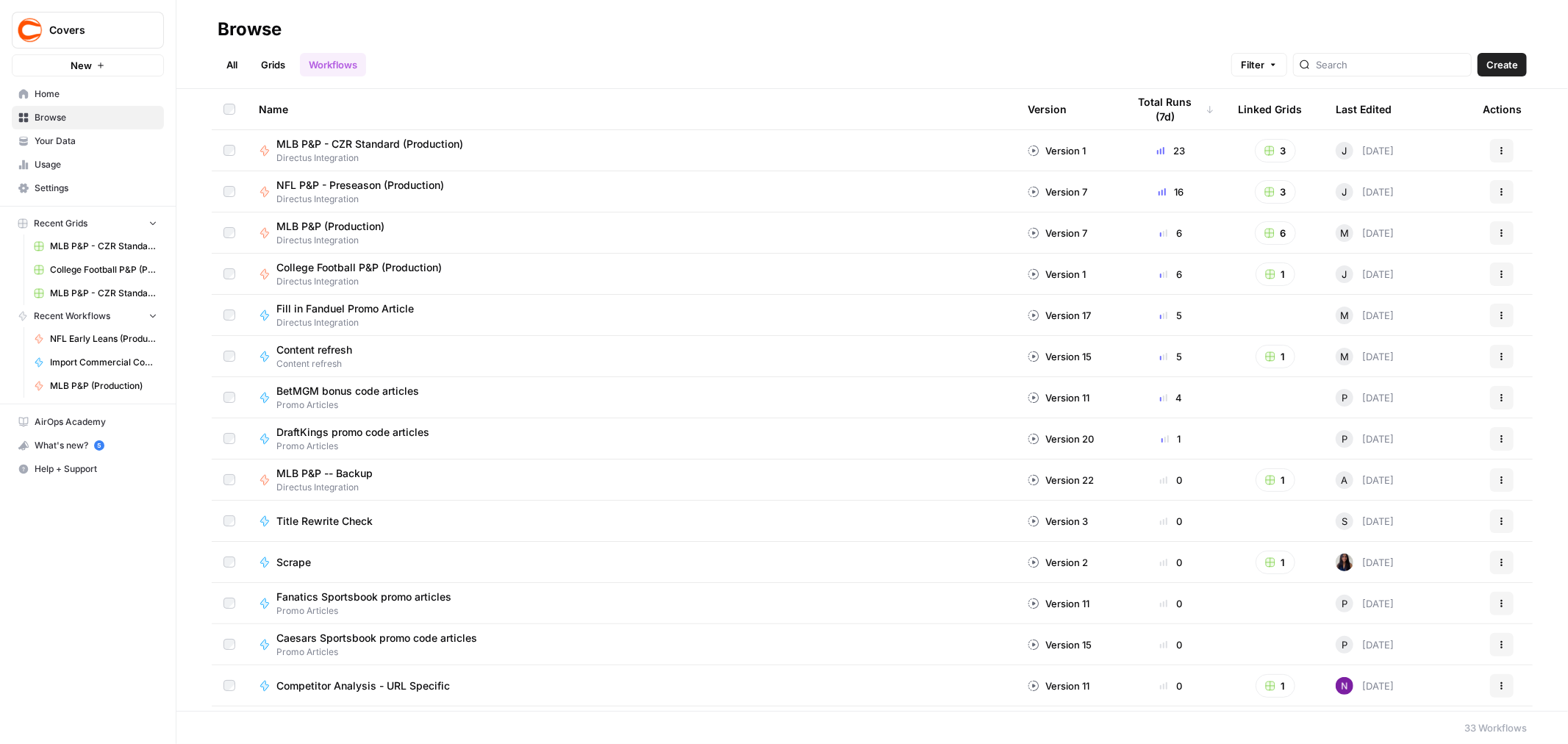
click at [393, 237] on span "Directus Integration" at bounding box center [336, 241] width 120 height 14
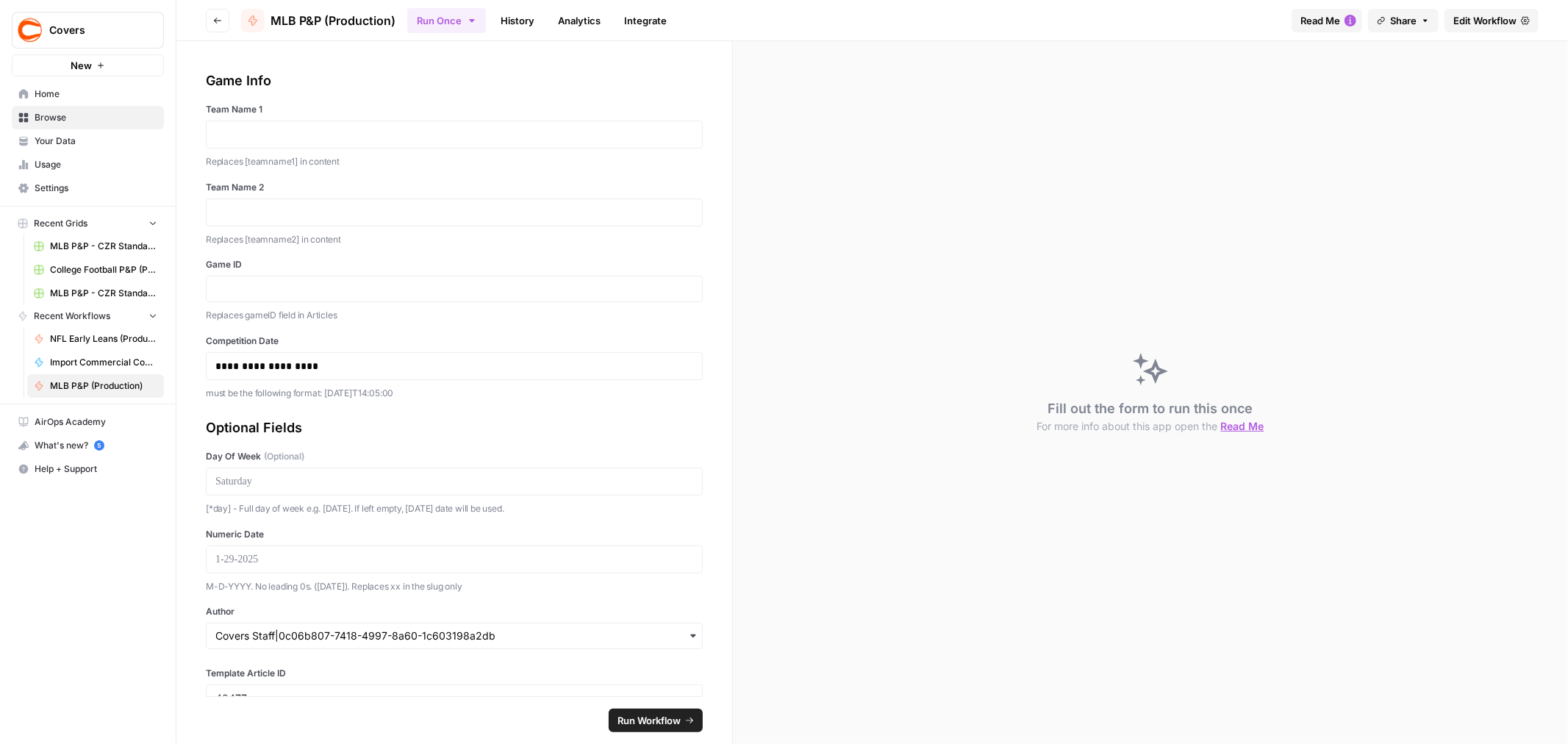
click at [461, 19] on button "Run Once" at bounding box center [446, 20] width 78 height 25
click at [511, 105] on span "Run this Workflow in bulk in a Grid" at bounding box center [522, 112] width 141 height 14
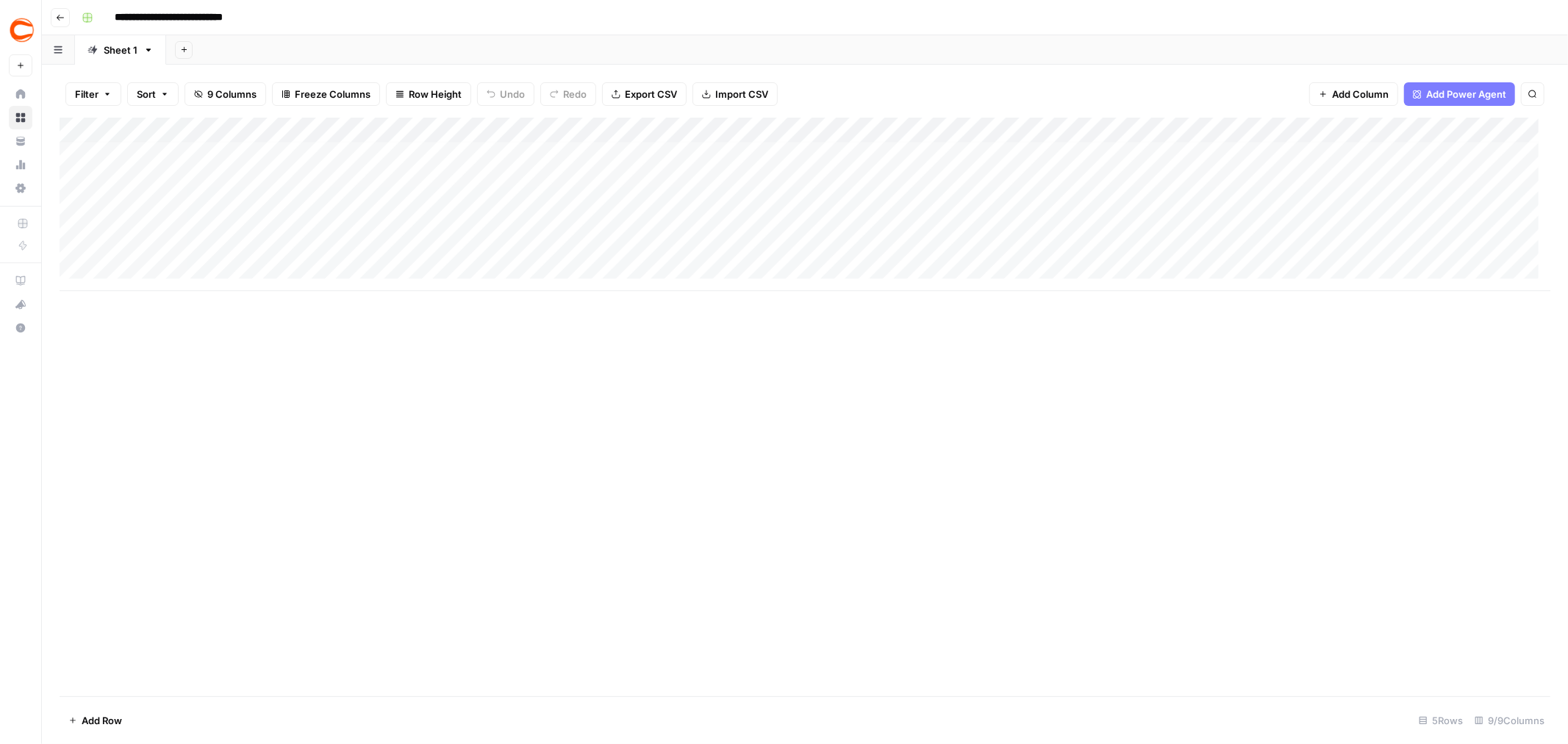
scroll to position [12, 0]
click at [53, 20] on button "Go back" at bounding box center [60, 17] width 19 height 19
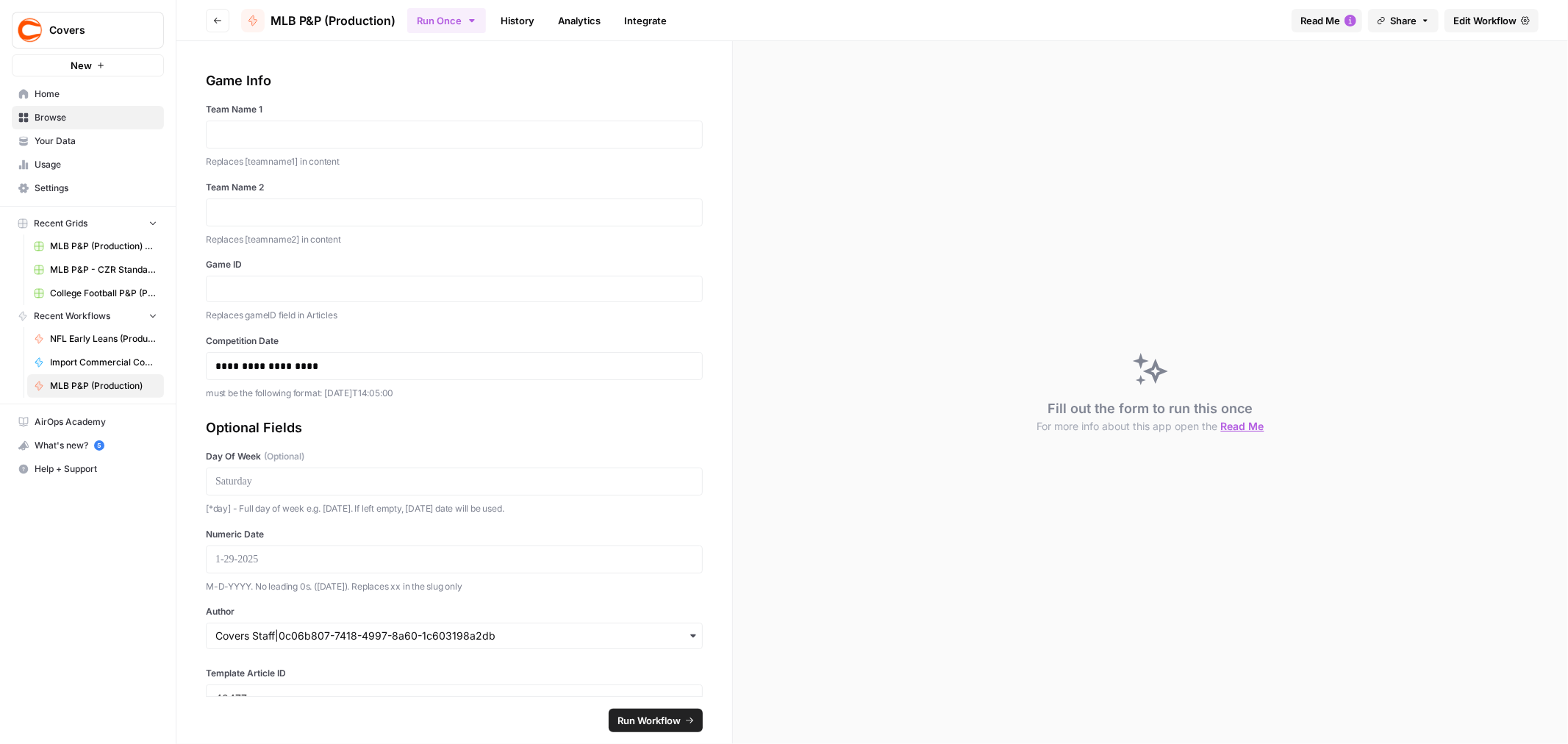
click at [220, 16] on icon "button" at bounding box center [217, 20] width 9 height 9
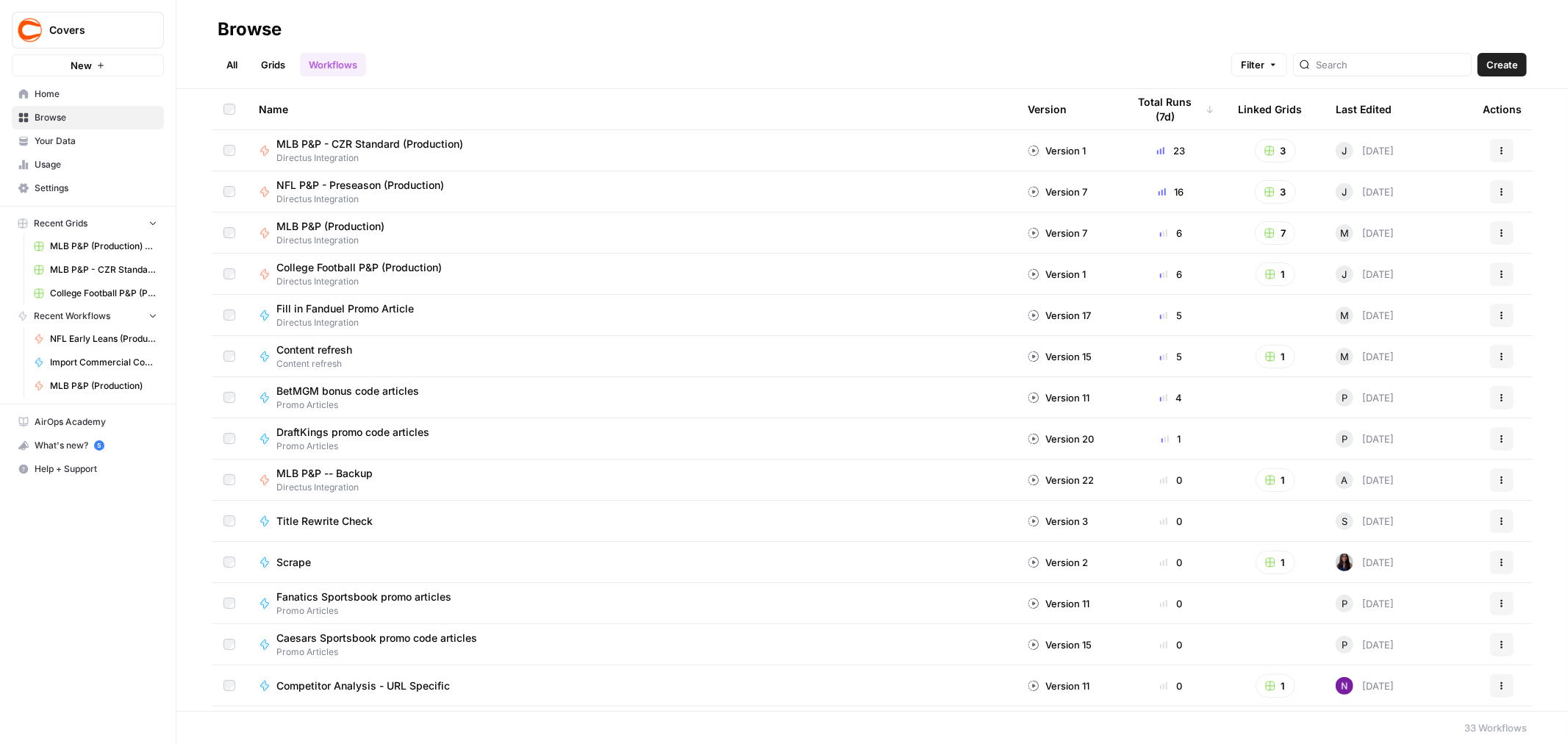
click at [1495, 192] on button "Actions" at bounding box center [1502, 192] width 24 height 24
click at [1379, 340] on span "Duplicate" at bounding box center [1425, 341] width 117 height 14
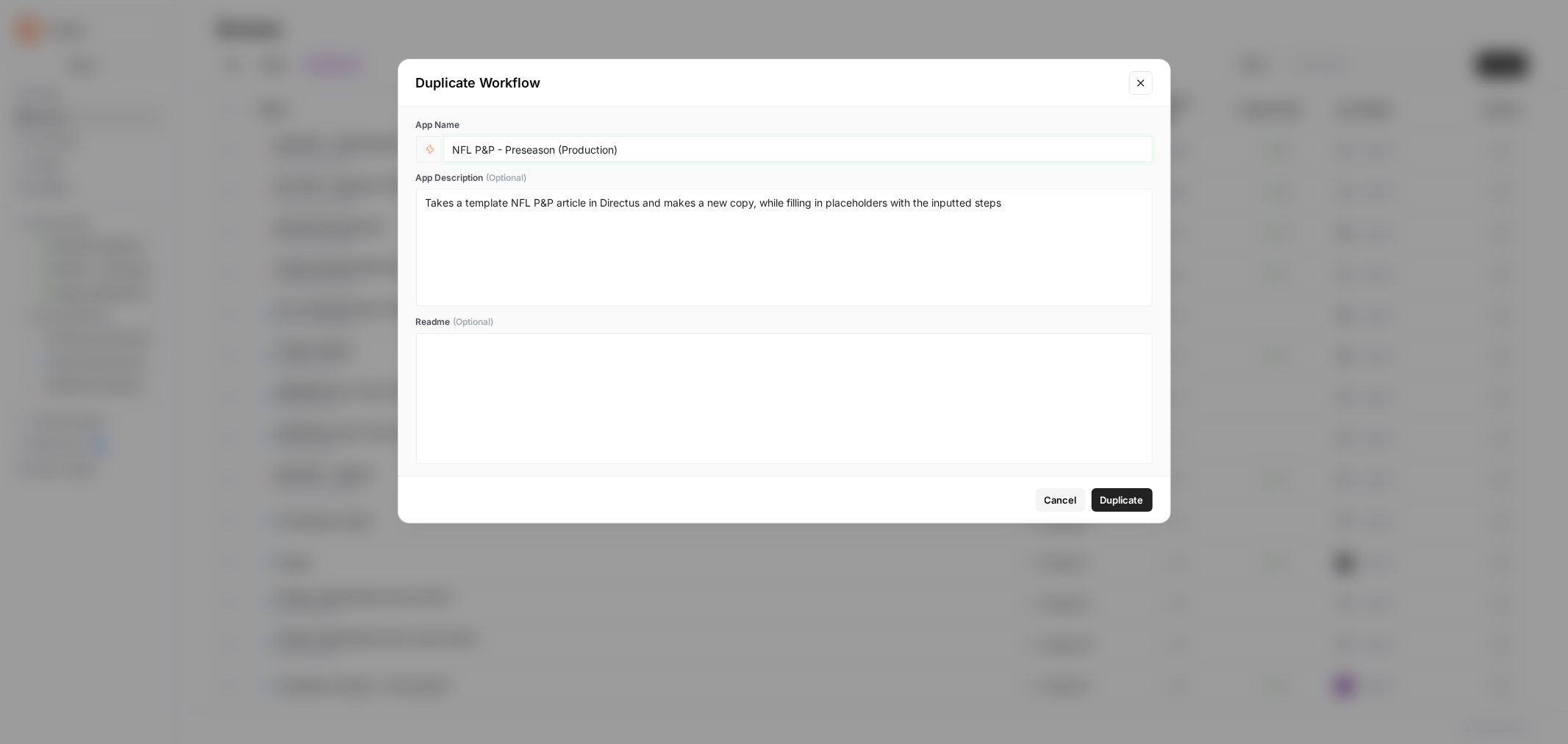
click at [513, 148] on input "NFL P&P - Preseason (Production)" at bounding box center [798, 150] width 690 height 14
type input "NFL P&P - Sunday Standard (Production)"
click at [549, 198] on textarea "Takes a template NFL P&P article in Directus and makes a new copy, while fillin…" at bounding box center [784, 248] width 718 height 105
type textarea "Takes a template NFL Sunday Standard P&P article in Directus and makes a new co…"
click at [1129, 500] on span "Duplicate" at bounding box center [1122, 500] width 43 height 14
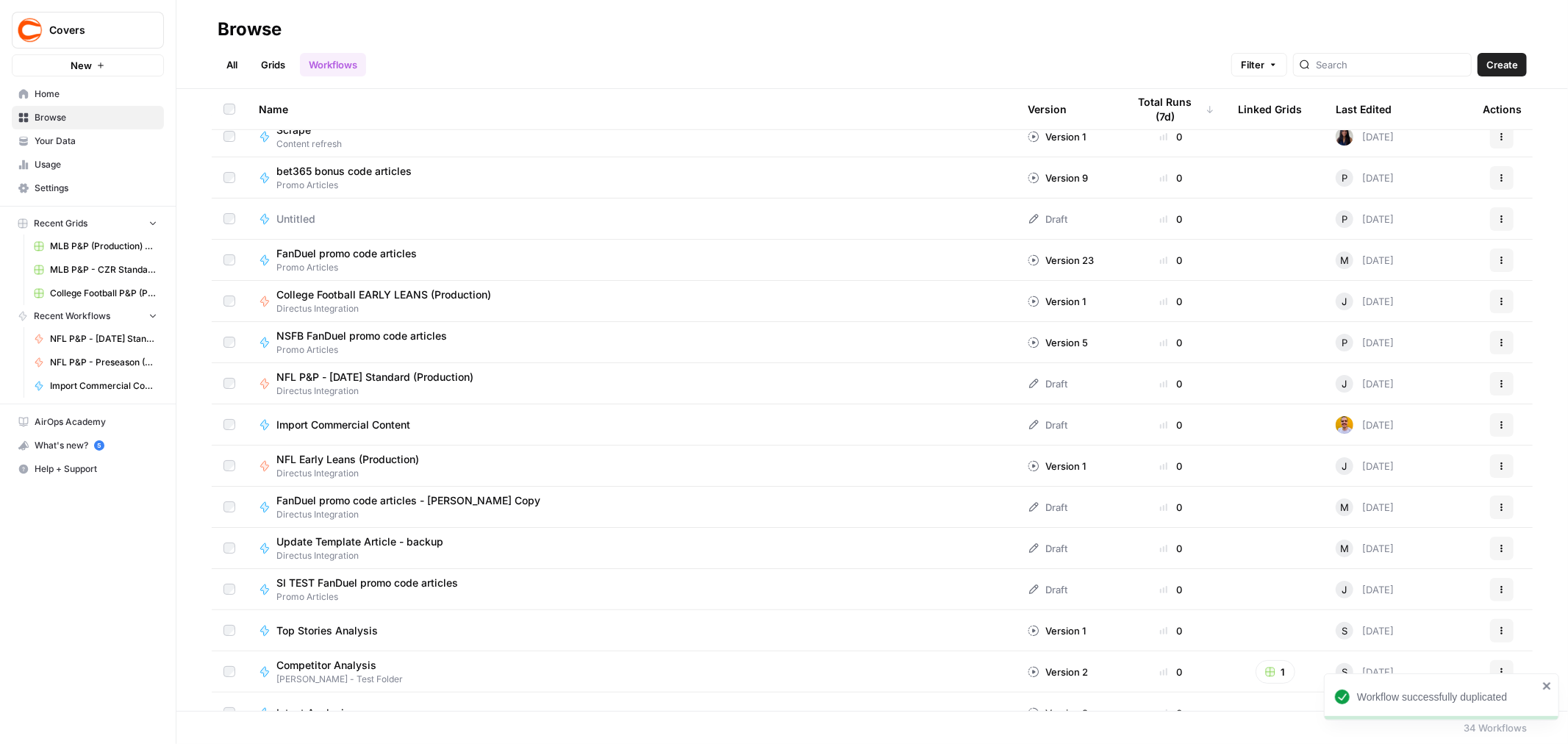
scroll to position [737, 0]
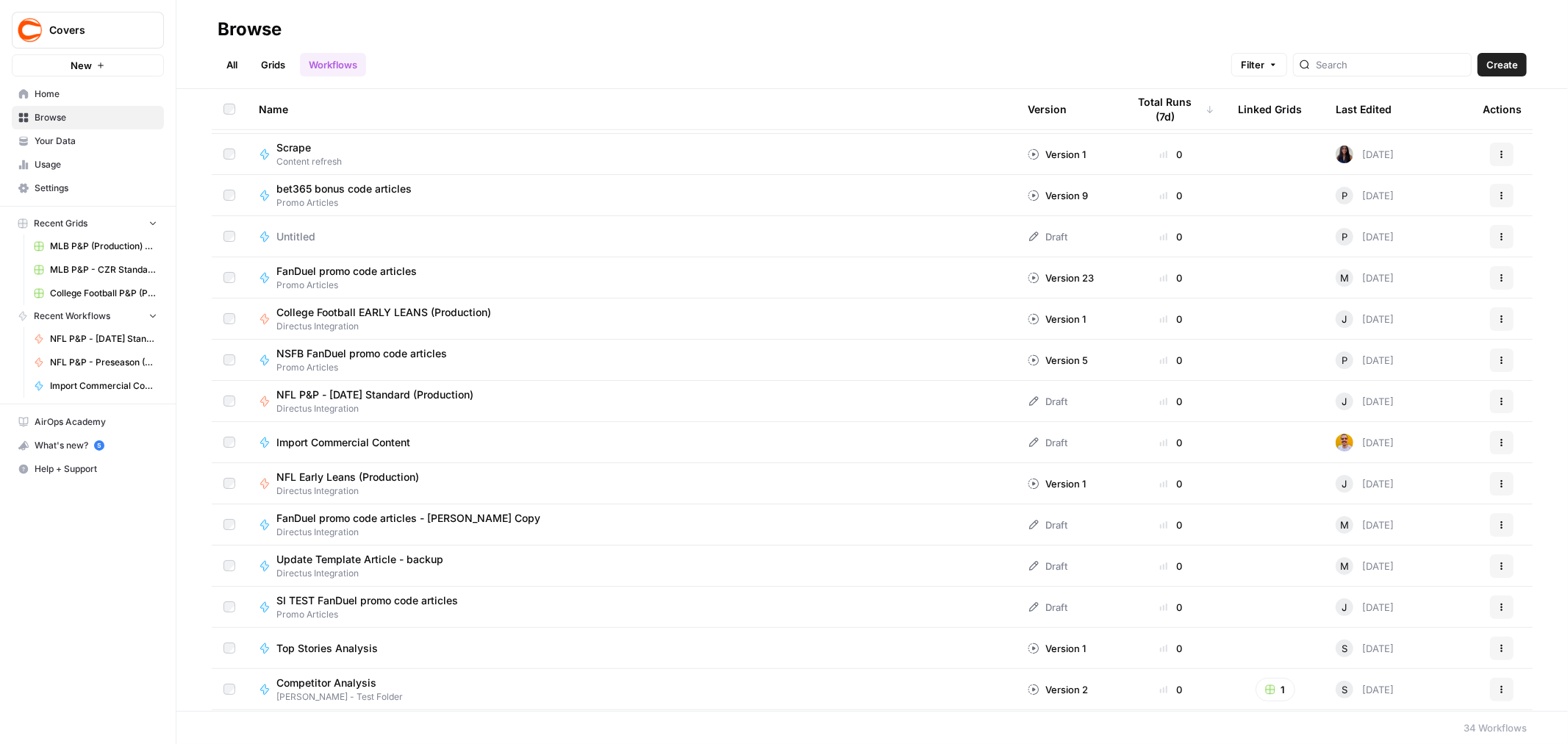
click at [1497, 401] on icon "button" at bounding box center [1502, 401] width 9 height 9
click at [1419, 432] on span "Edit in Studio" at bounding box center [1425, 435] width 117 height 14
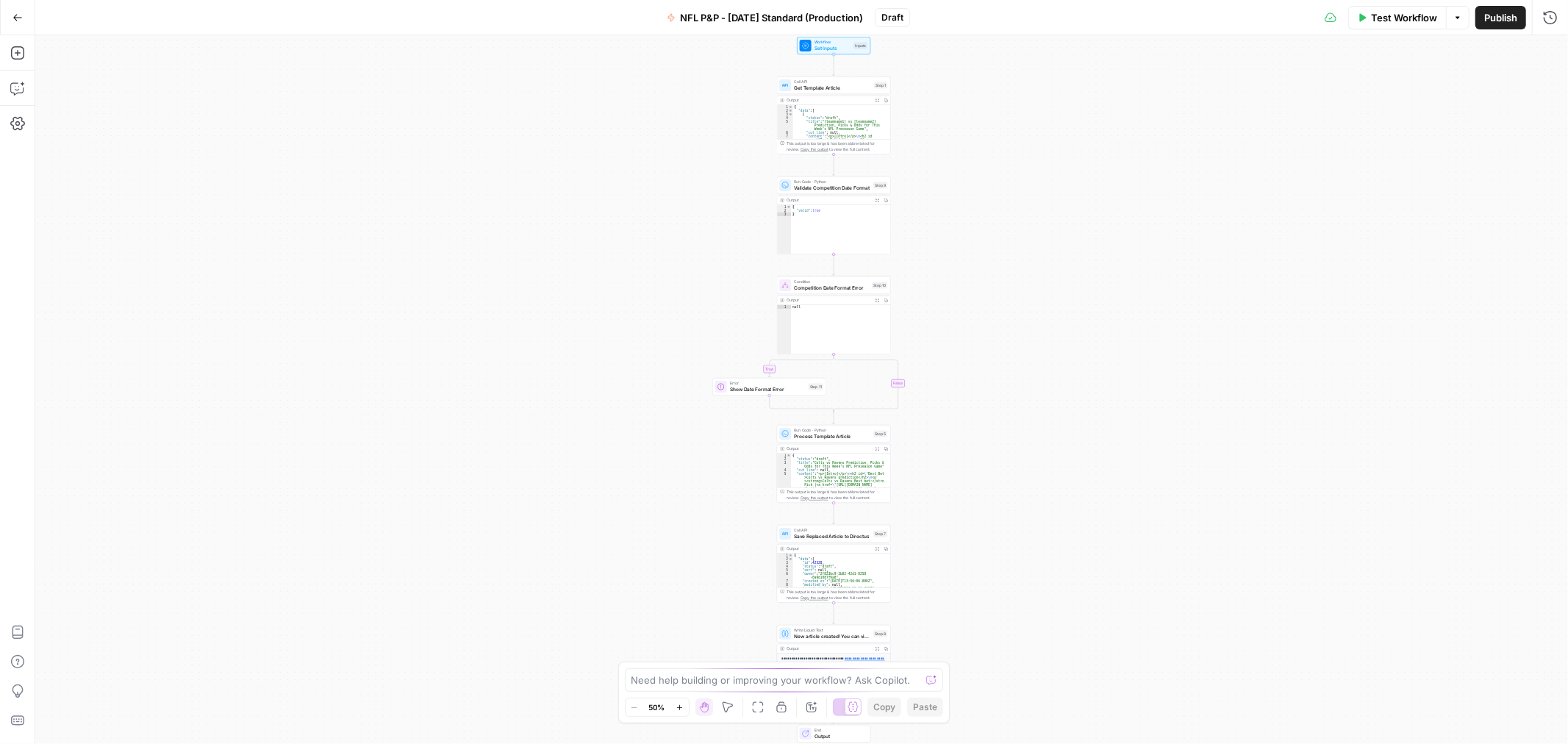
click at [837, 46] on span "Set Inputs" at bounding box center [833, 49] width 37 height 8
click at [849, 45] on span "Set Inputs" at bounding box center [833, 48] width 37 height 8
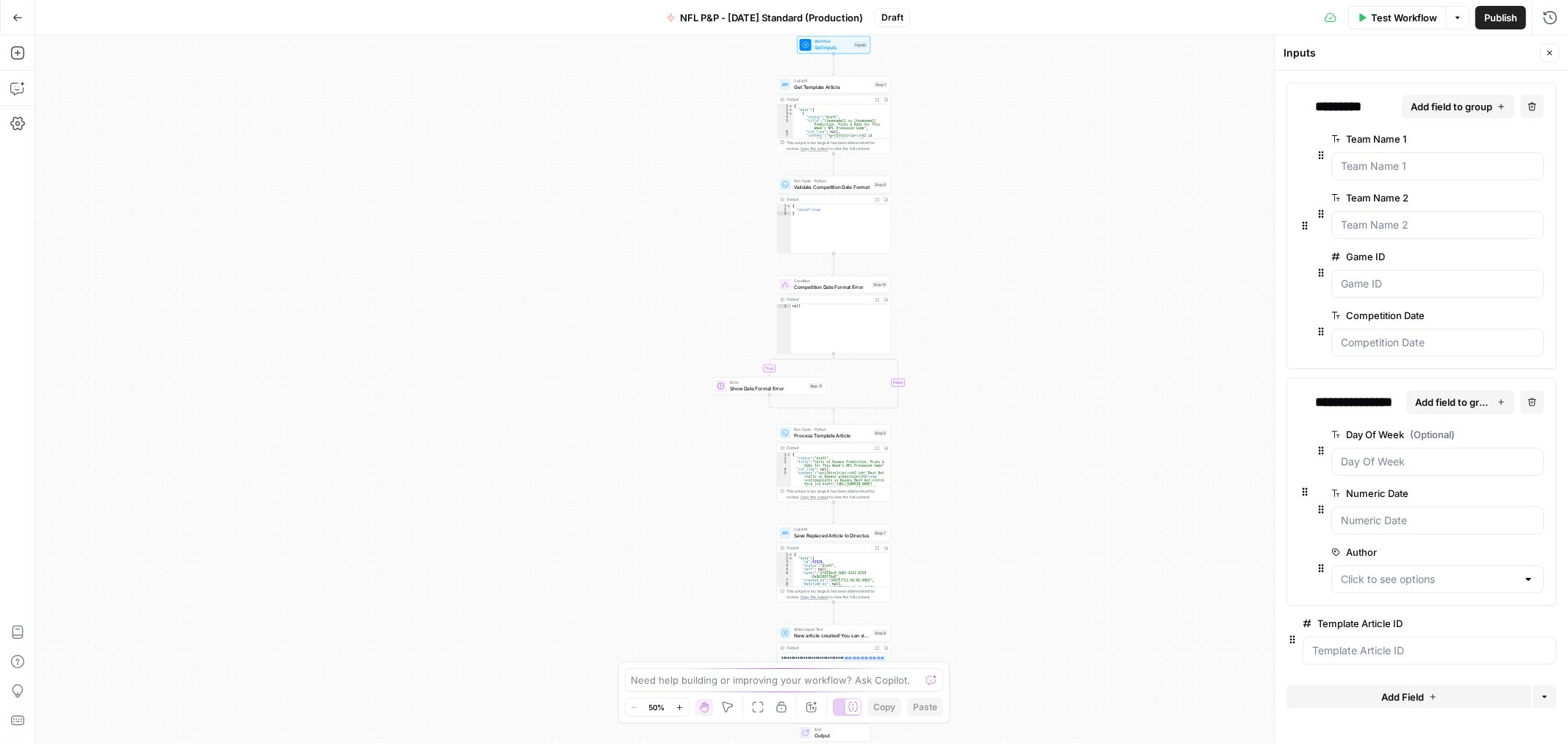
click at [1515, 621] on span "edit field" at bounding box center [1501, 623] width 32 height 12
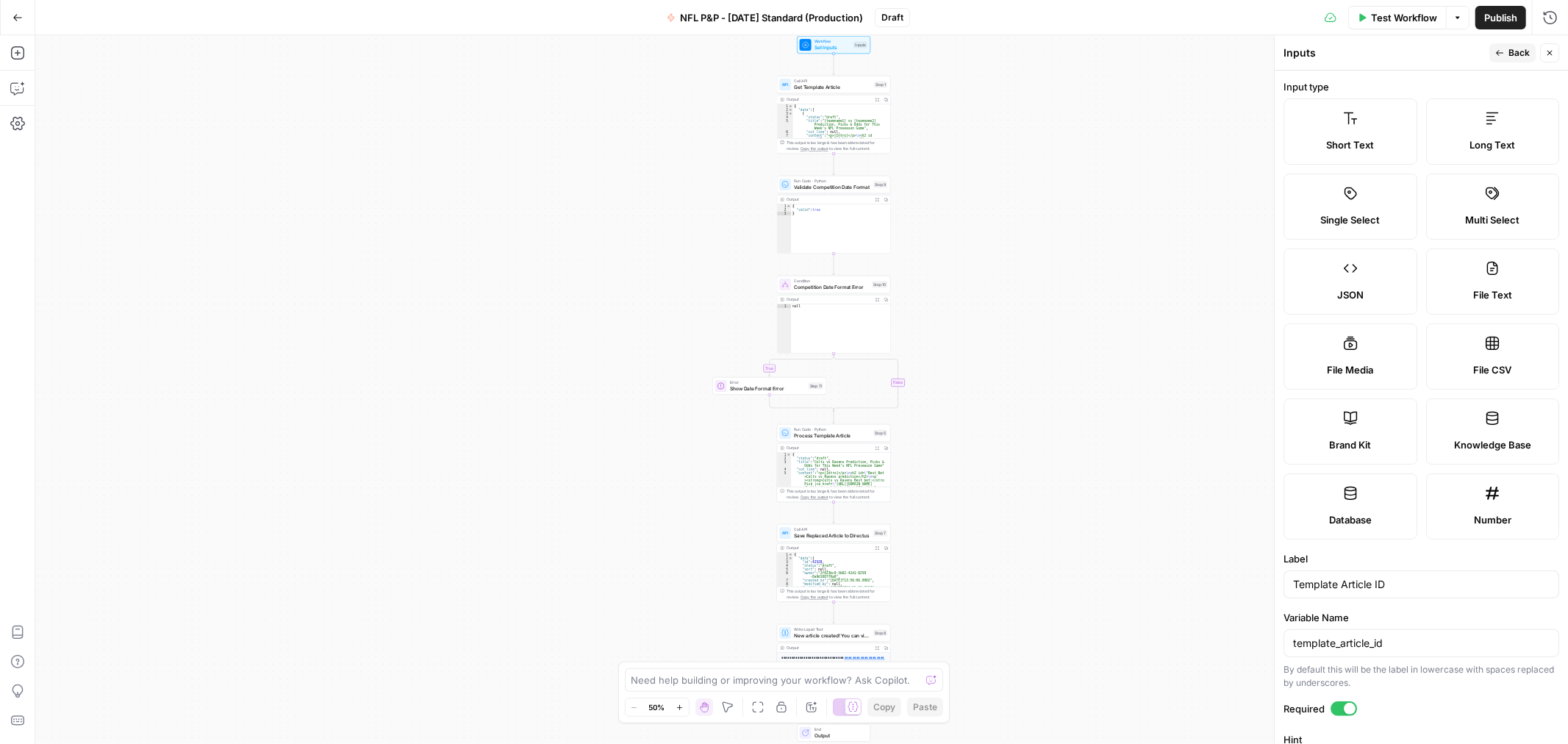
scroll to position [220, 0]
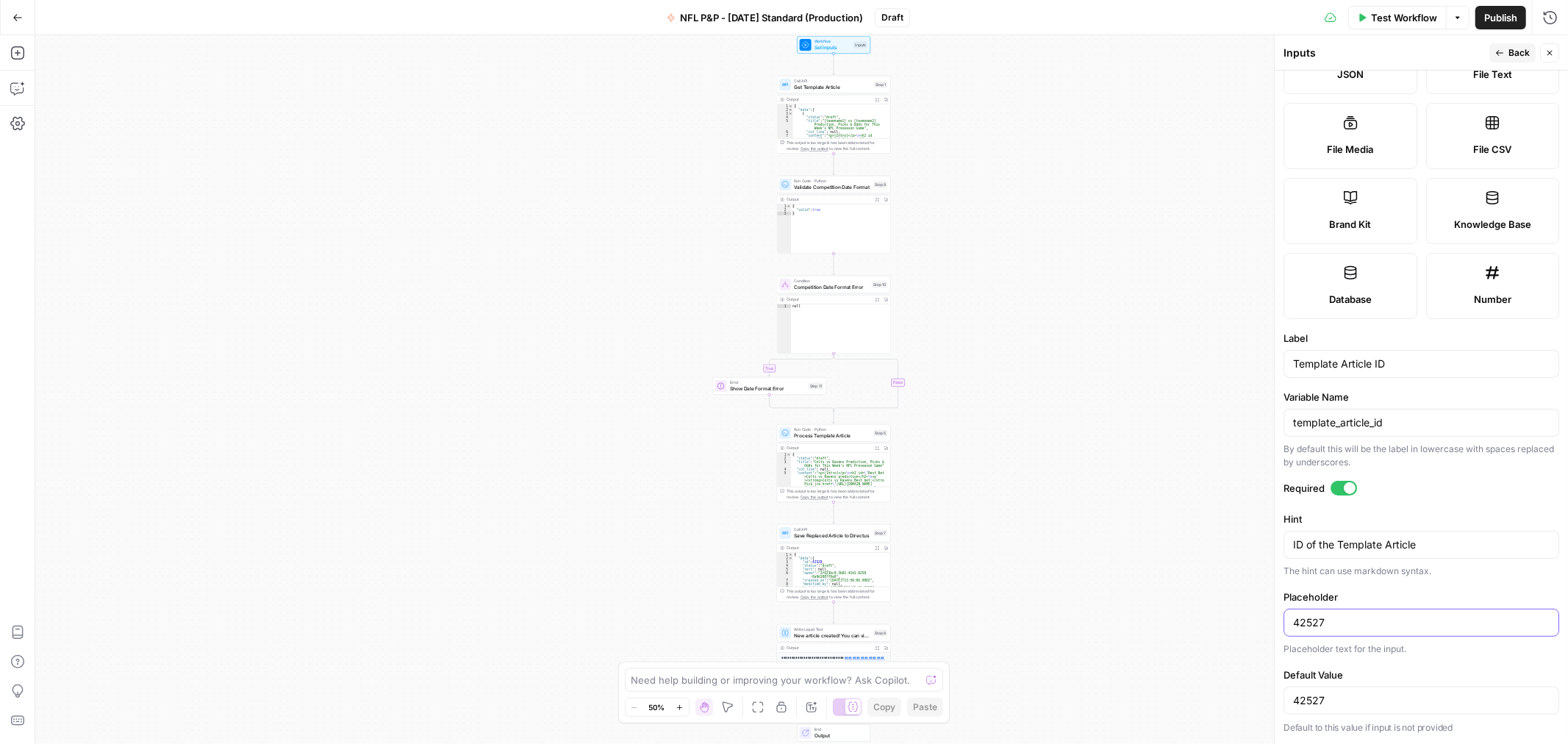
click at [1354, 623] on input "42527" at bounding box center [1421, 622] width 256 height 14
type input "43068"
click at [1371, 703] on input "42527" at bounding box center [1421, 700] width 256 height 14
type input "43068"
click at [1497, 15] on span "Publish" at bounding box center [1501, 17] width 33 height 14
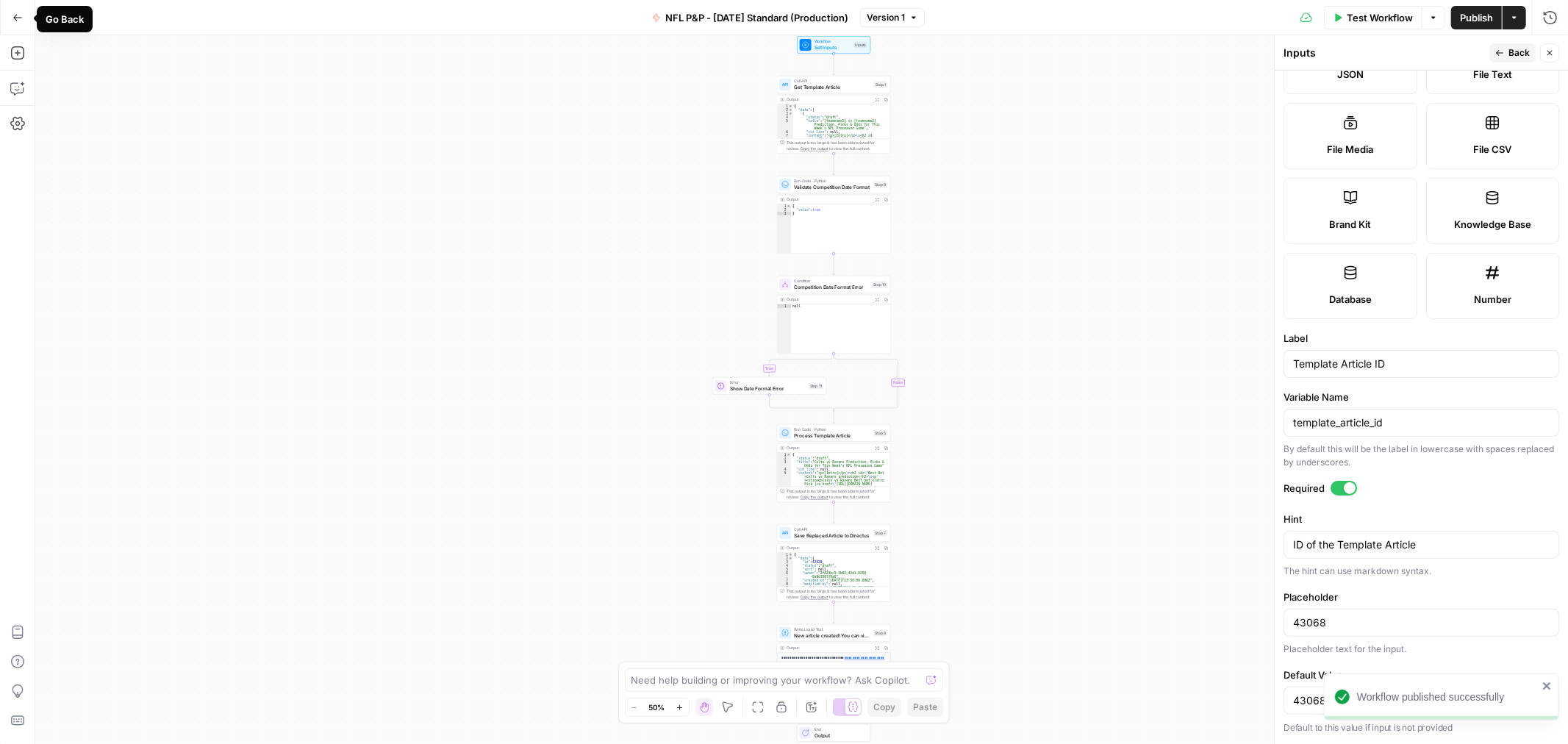
click at [22, 26] on button "Go Back" at bounding box center [17, 17] width 26 height 26
